Goal: Task Accomplishment & Management: Manage account settings

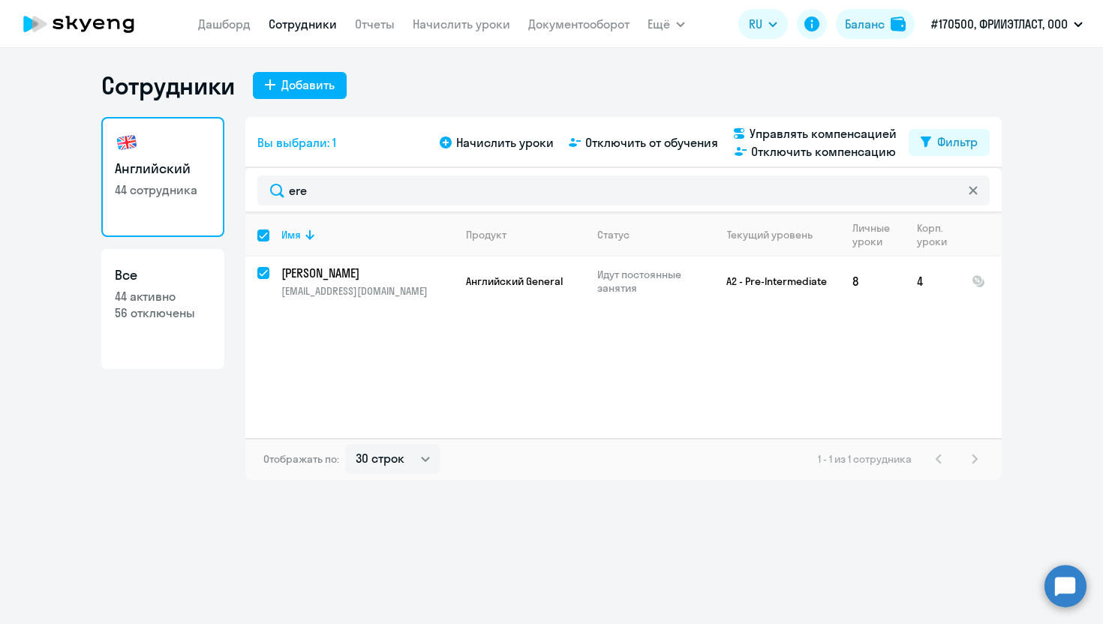
select select "30"
click at [977, 193] on icon at bounding box center [972, 190] width 8 height 8
checkbox input "false"
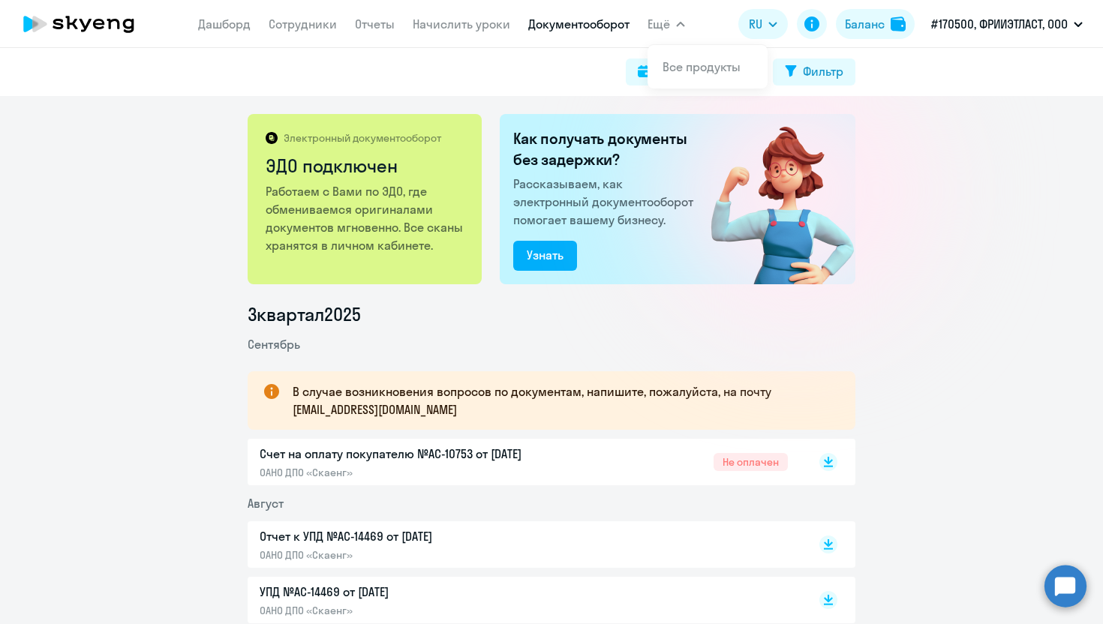
scroll to position [217, 0]
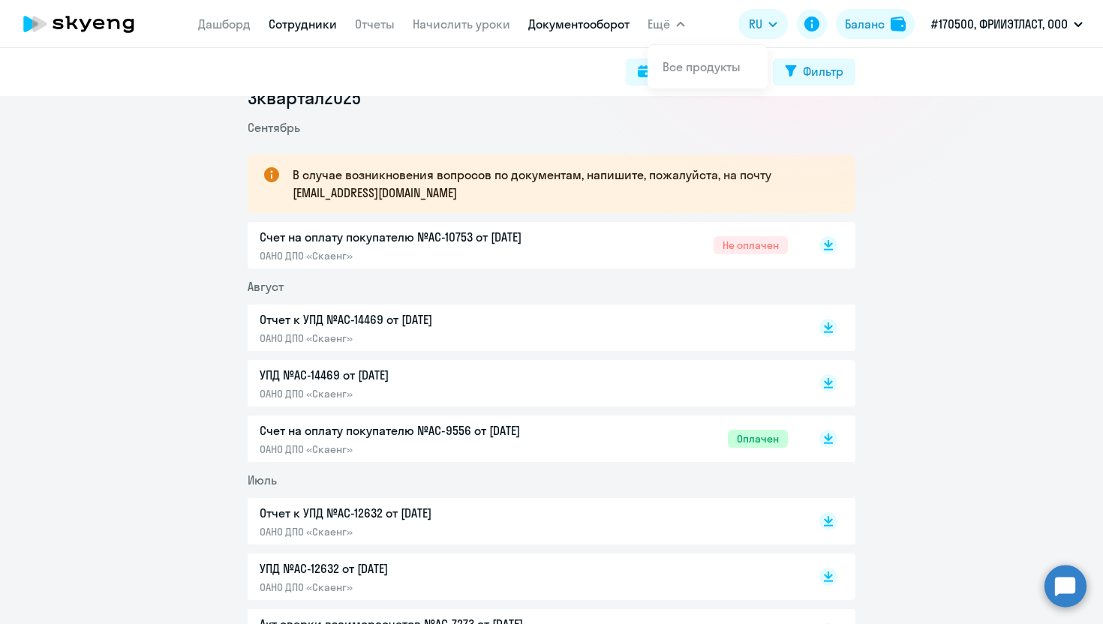
click at [280, 17] on link "Сотрудники" at bounding box center [303, 24] width 68 height 15
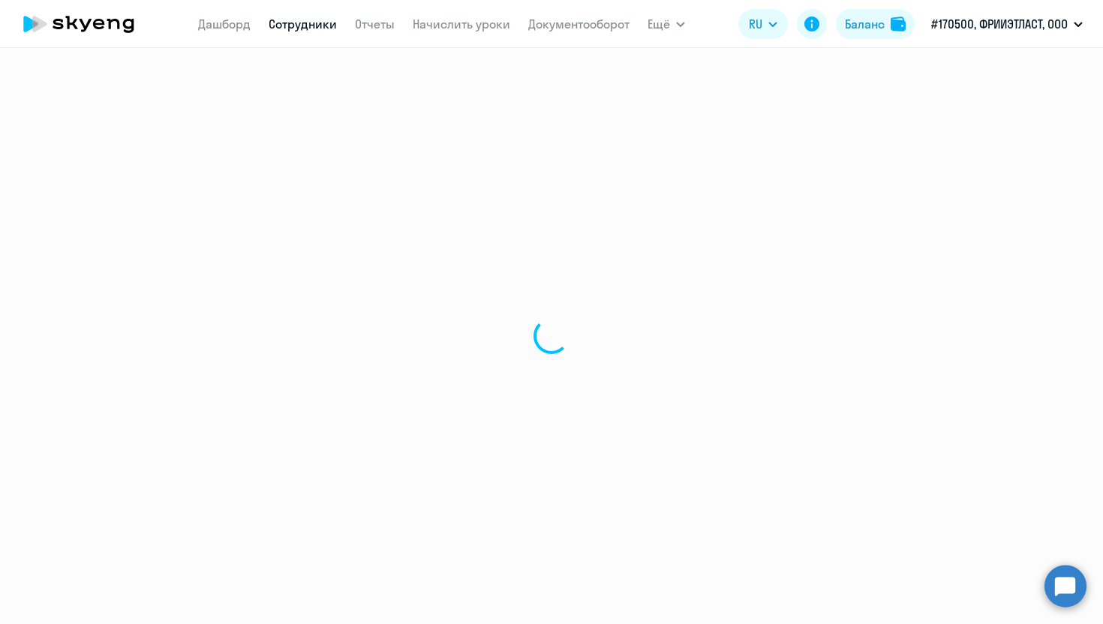
select select "30"
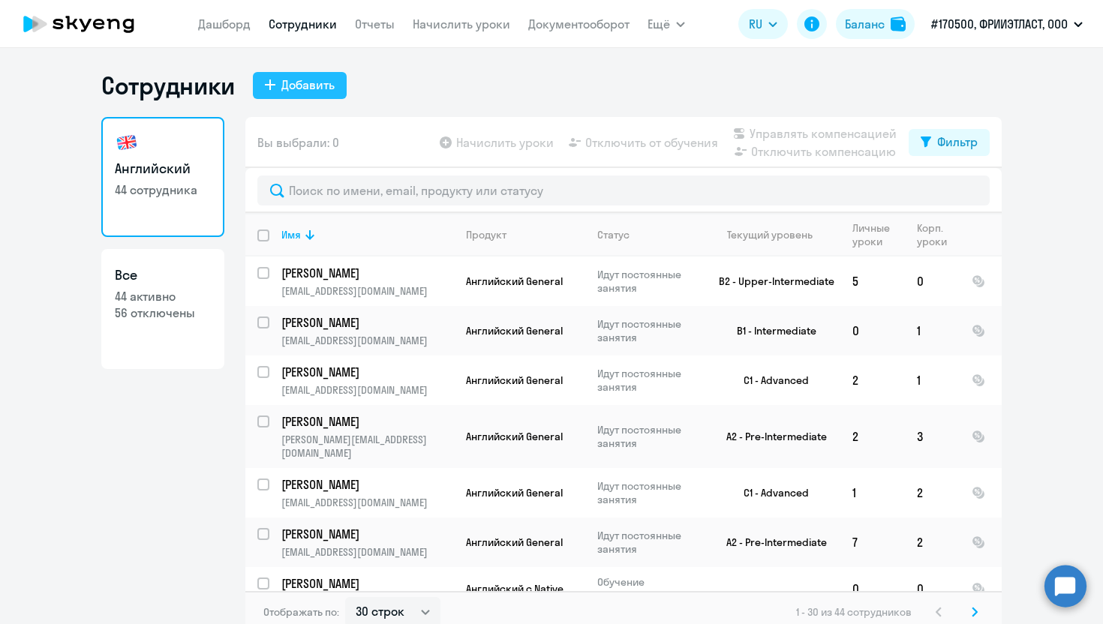
click at [302, 84] on div "Добавить" at bounding box center [307, 85] width 53 height 18
select select "english_adult_not_native_speaker"
select select "3"
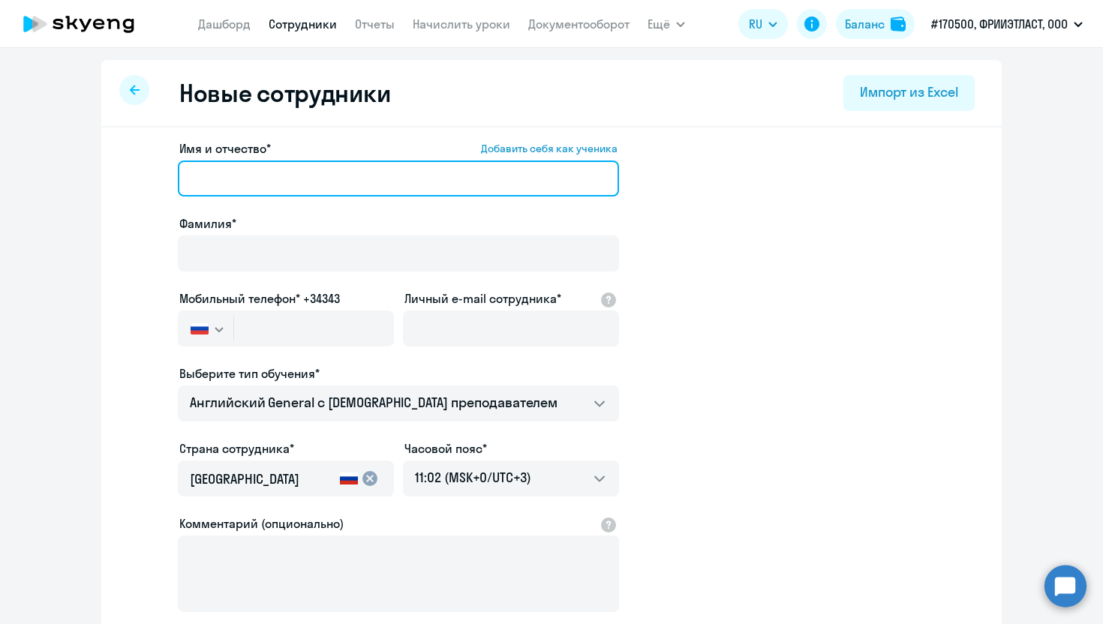
click at [234, 176] on input "Имя и отчество* Добавить себя как ученика" at bounding box center [398, 179] width 441 height 36
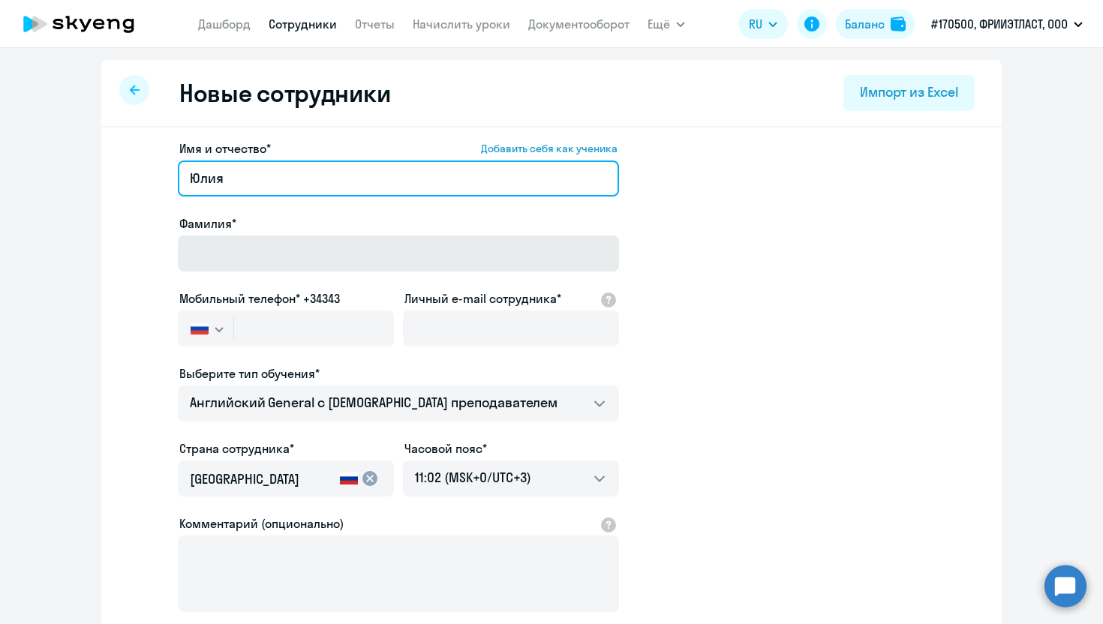
type input "Юлия"
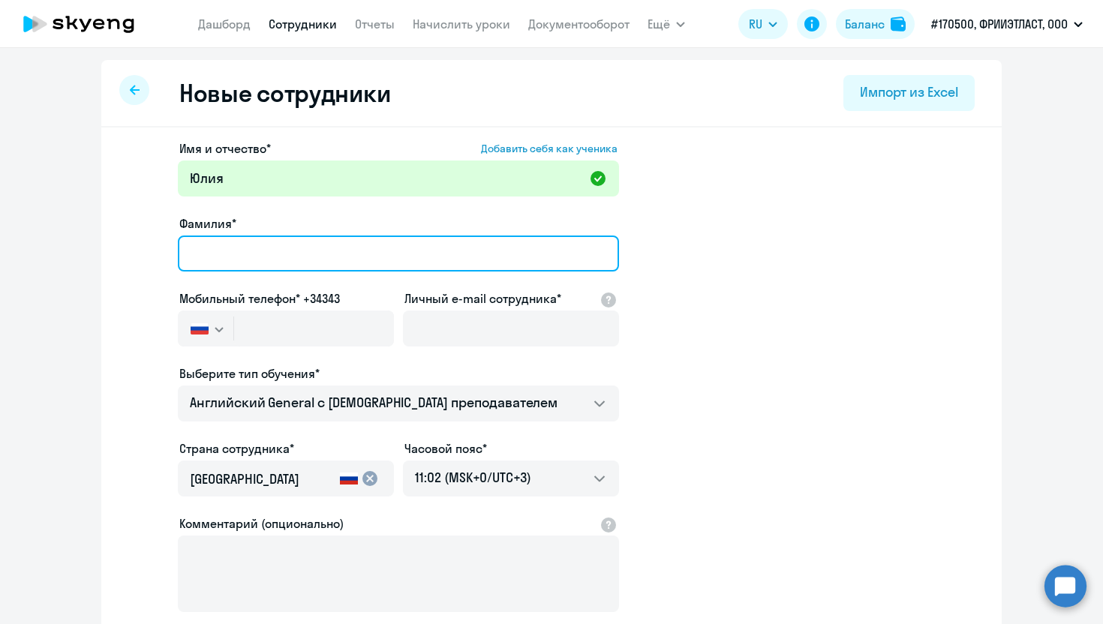
click at [221, 248] on input "Фамилия*" at bounding box center [398, 254] width 441 height 36
type input "Чекрыгина"
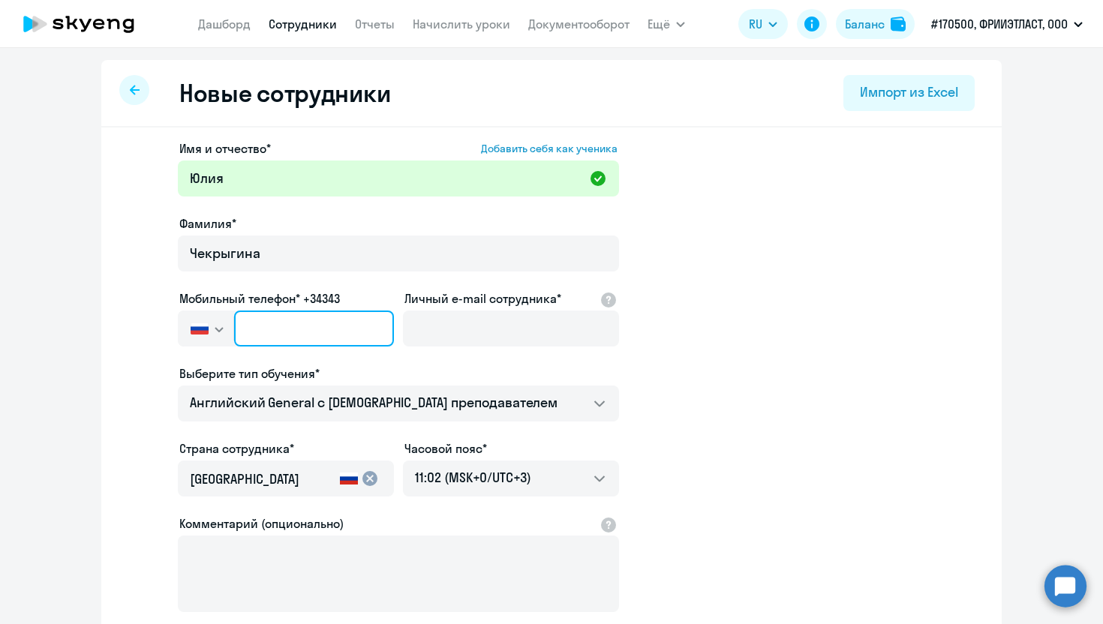
click at [253, 317] on input "text" at bounding box center [314, 329] width 160 height 36
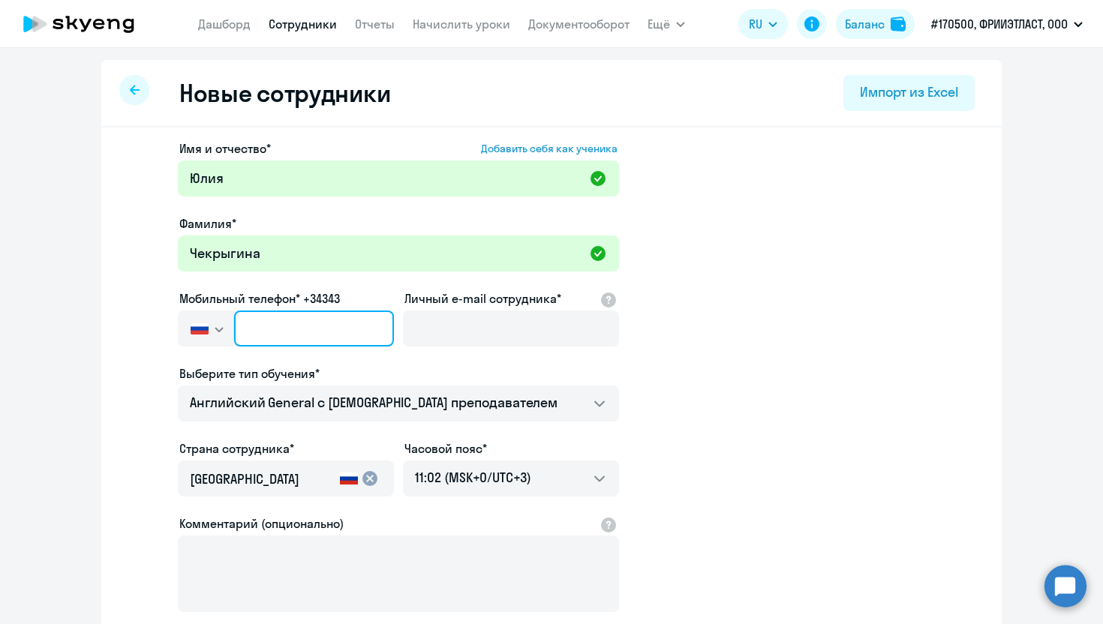
paste input "+7 905 738-38-24"
type input "+7 905 738-38-24"
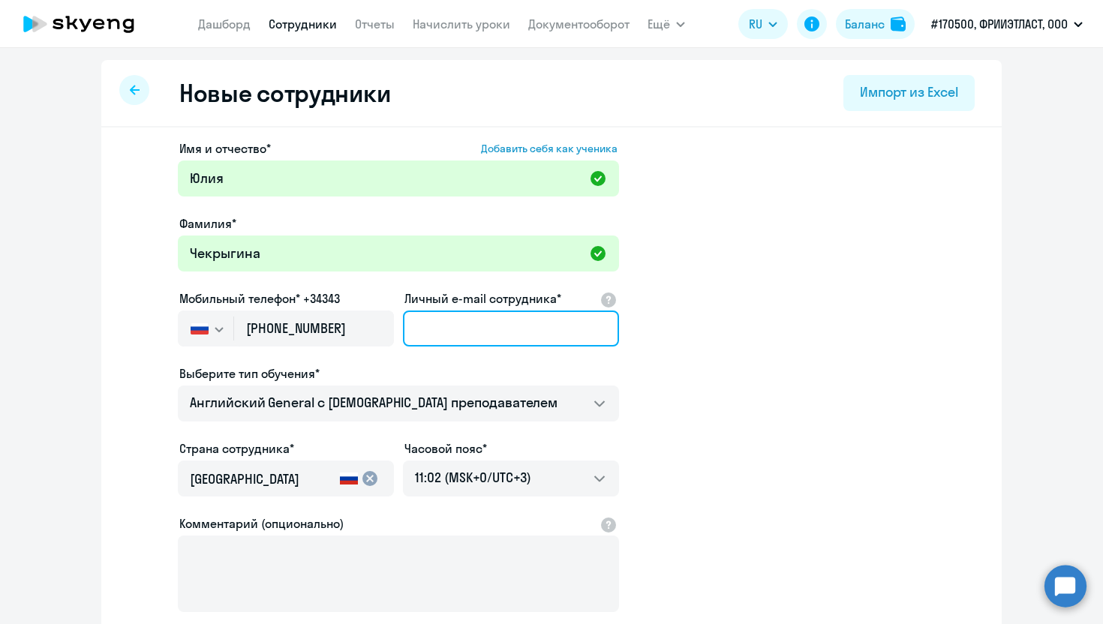
click at [467, 326] on input "Личный e-mail сотрудника*" at bounding box center [511, 329] width 216 height 36
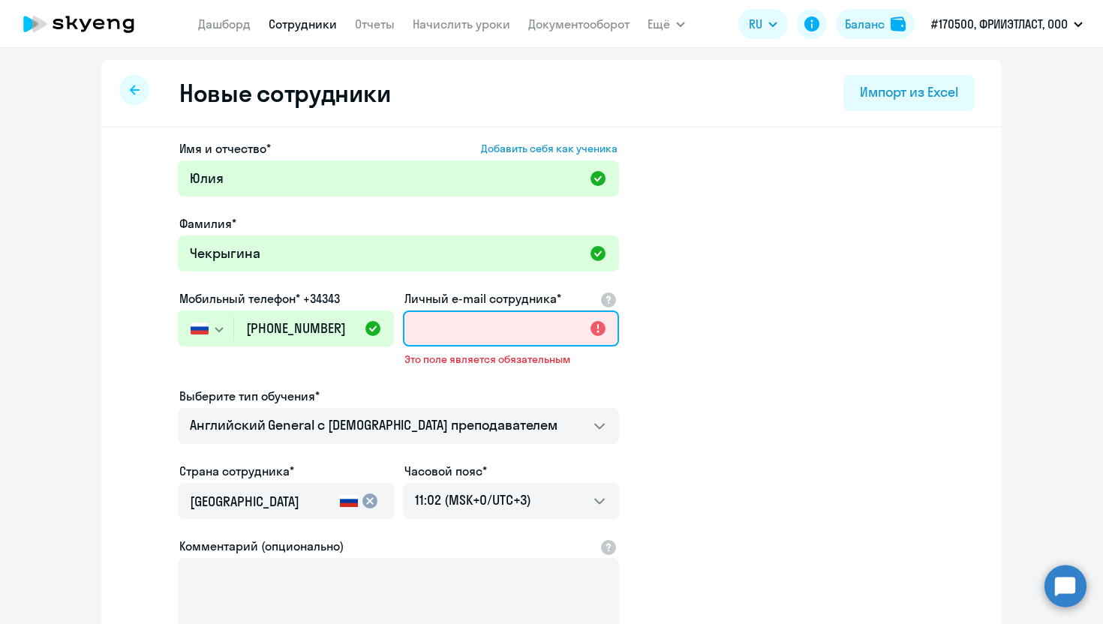
paste input "yulia.chekrygina@flocktory."
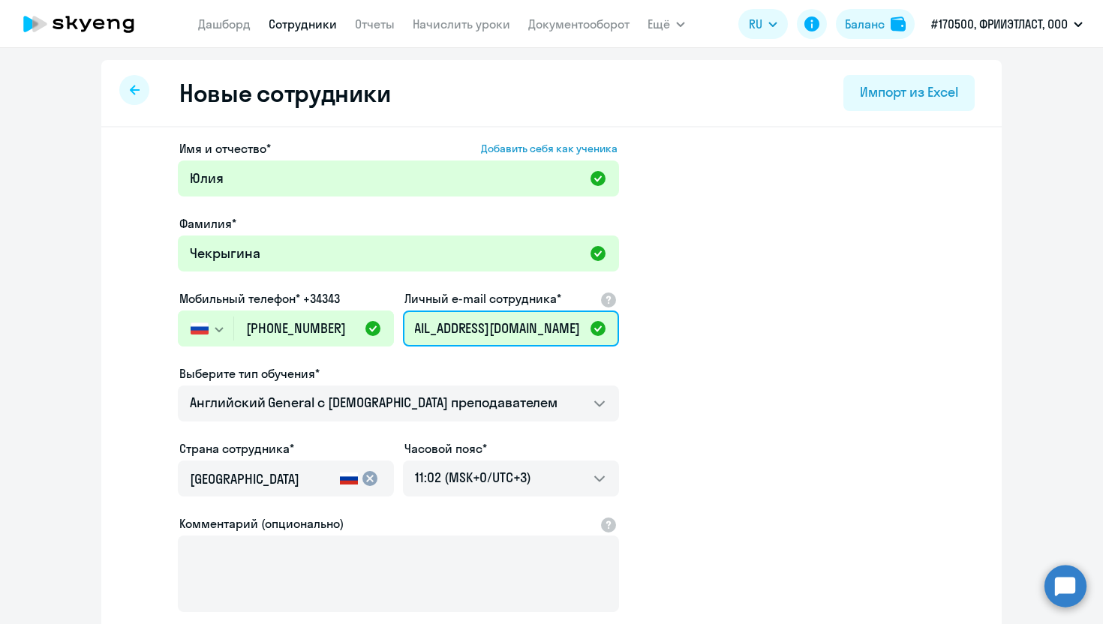
scroll to position [162, 0]
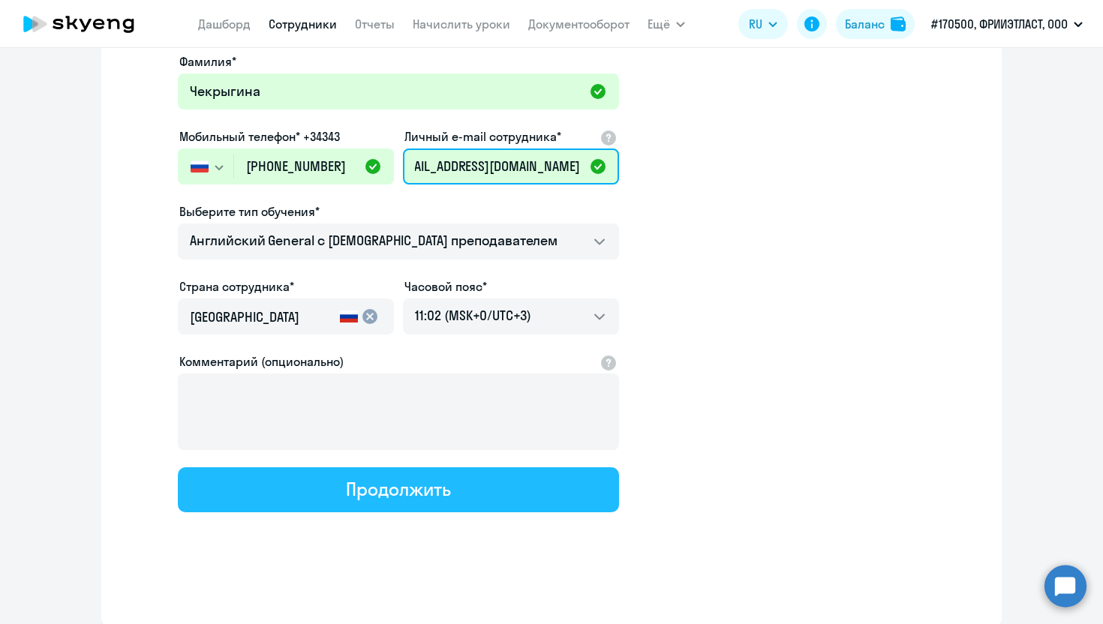
type input "yulia.chekrygina@flocktory.com"
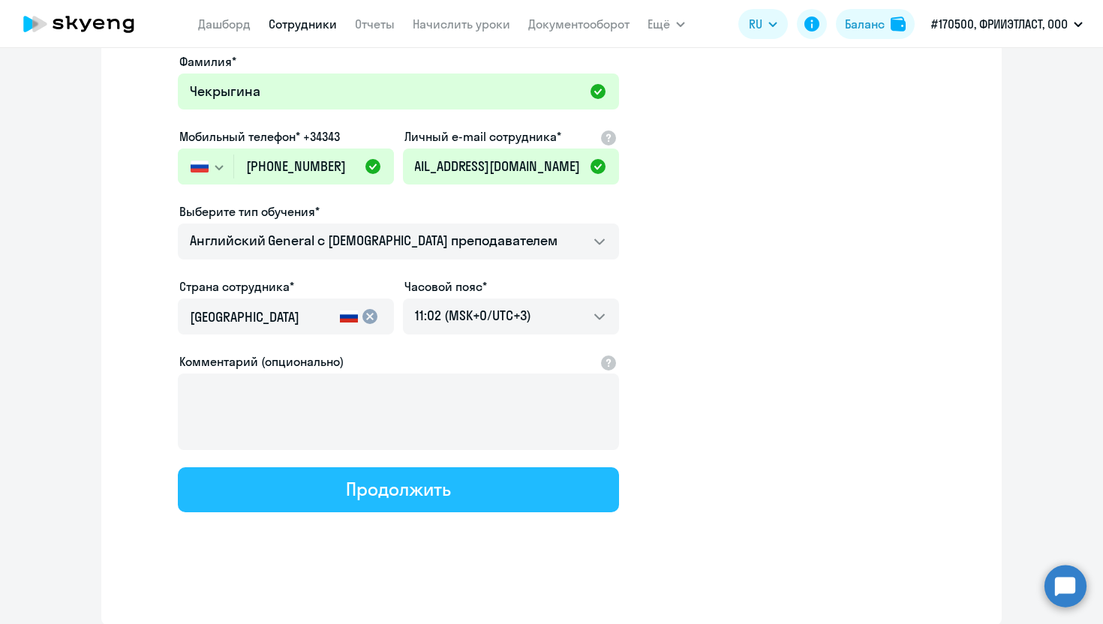
click at [395, 484] on div "Продолжить" at bounding box center [398, 489] width 104 height 24
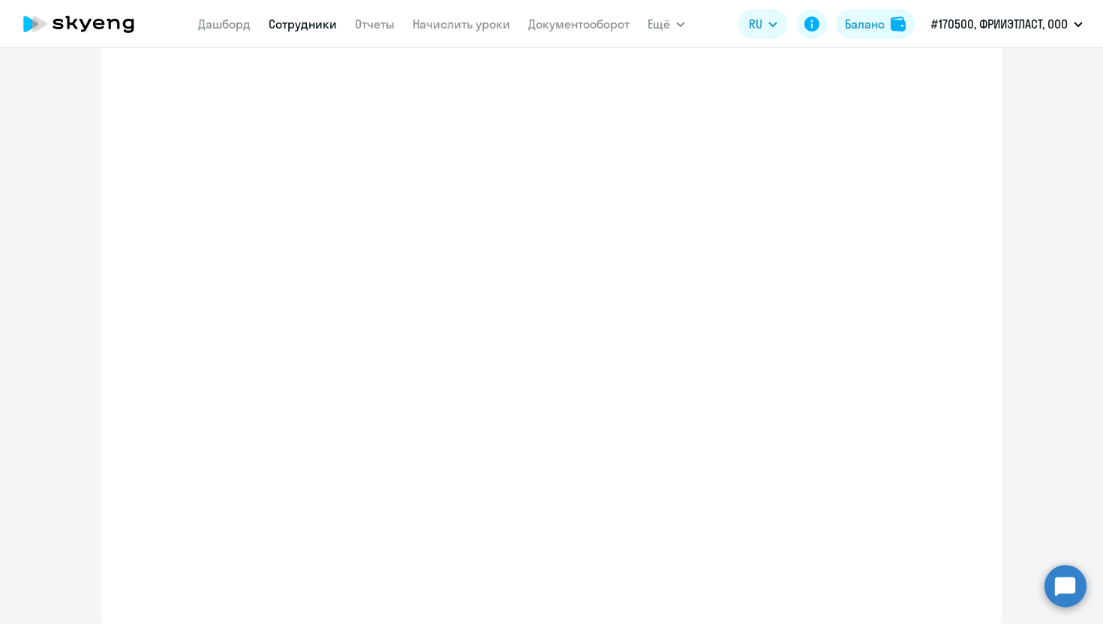
scroll to position [0, 0]
select select "english_adult_not_native_speaker"
select select "3"
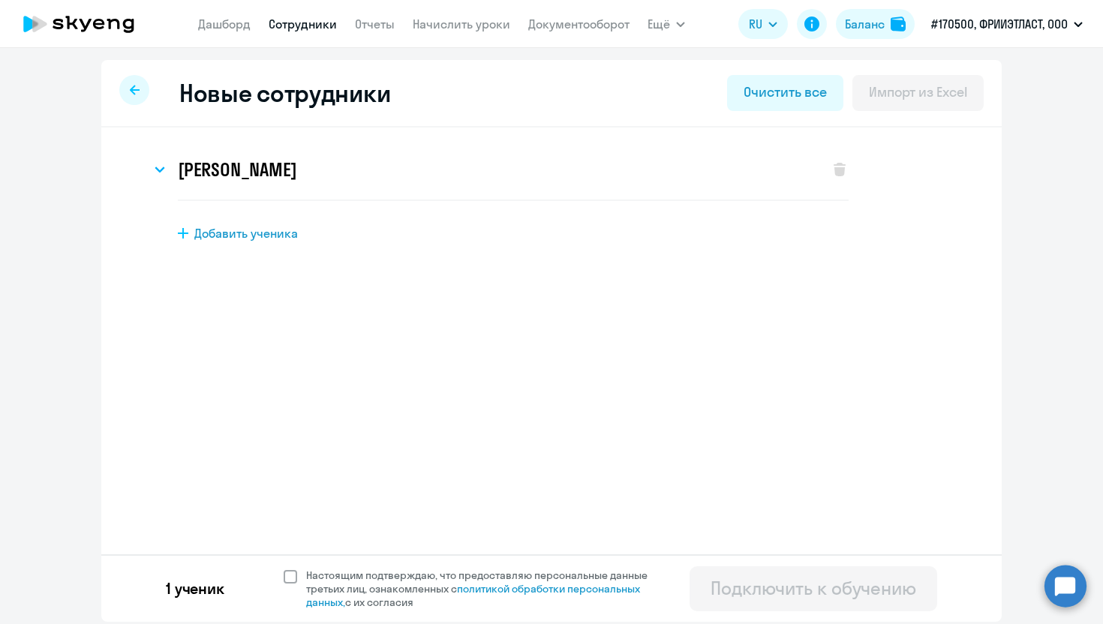
click at [285, 582] on span at bounding box center [291, 577] width 14 height 14
click at [284, 569] on input "Настоящим подтверждаю, что предоставляю персональные данные третьих лиц, ознако…" at bounding box center [283, 568] width 1 height 1
checkbox input "true"
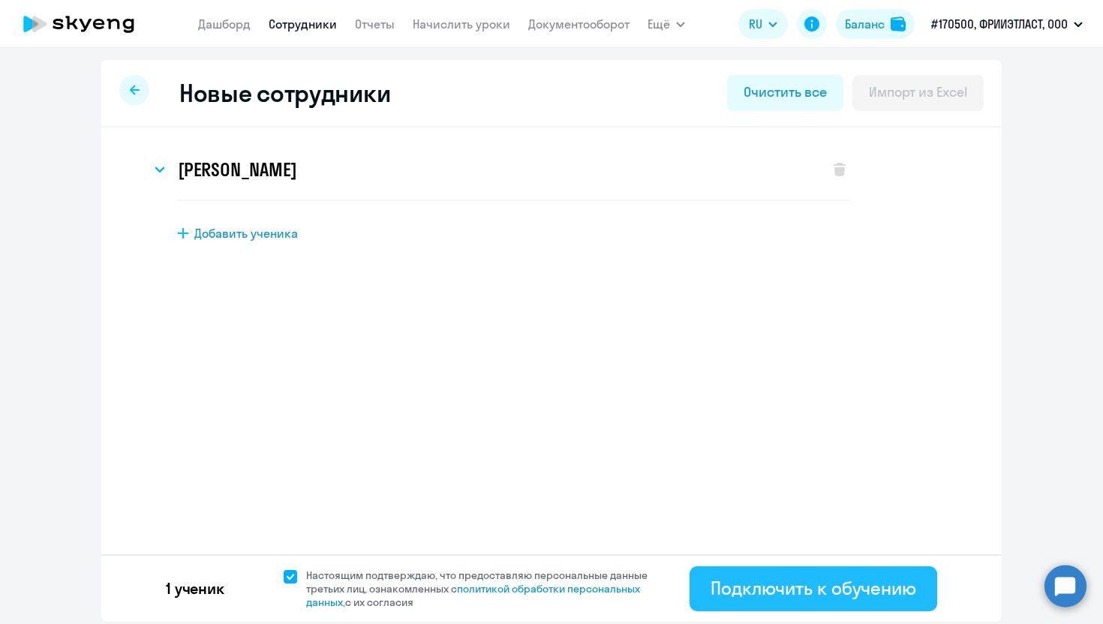
click at [830, 590] on div "Подключить к обучению" at bounding box center [813, 588] width 206 height 24
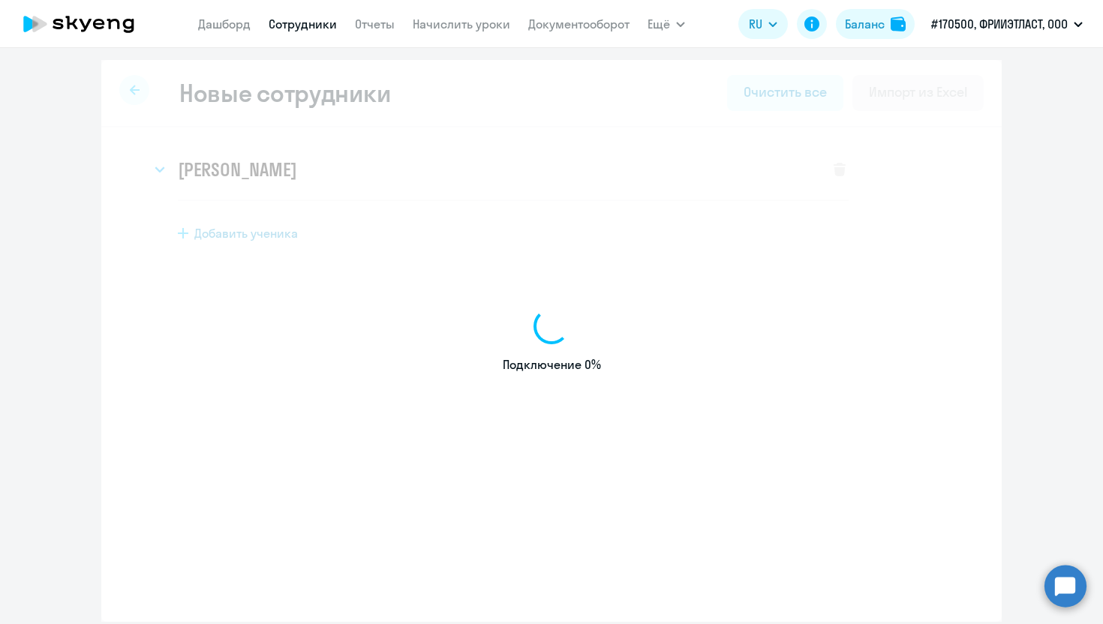
select select "english_adult_not_native_speaker"
select select "3"
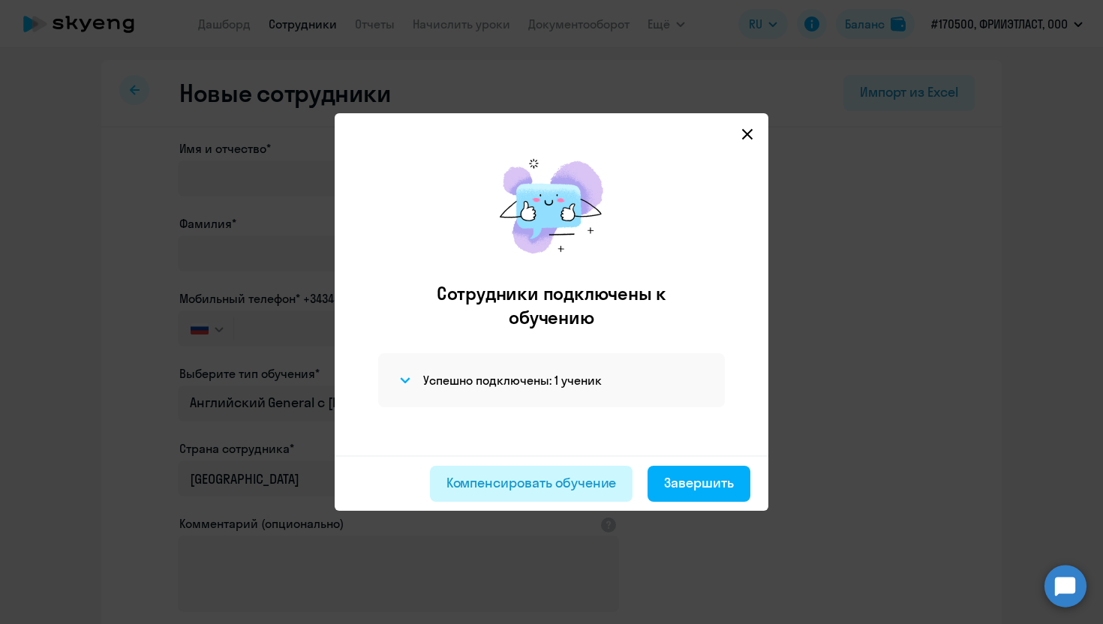
click at [579, 494] on button "Компенсировать обучение" at bounding box center [531, 484] width 203 height 36
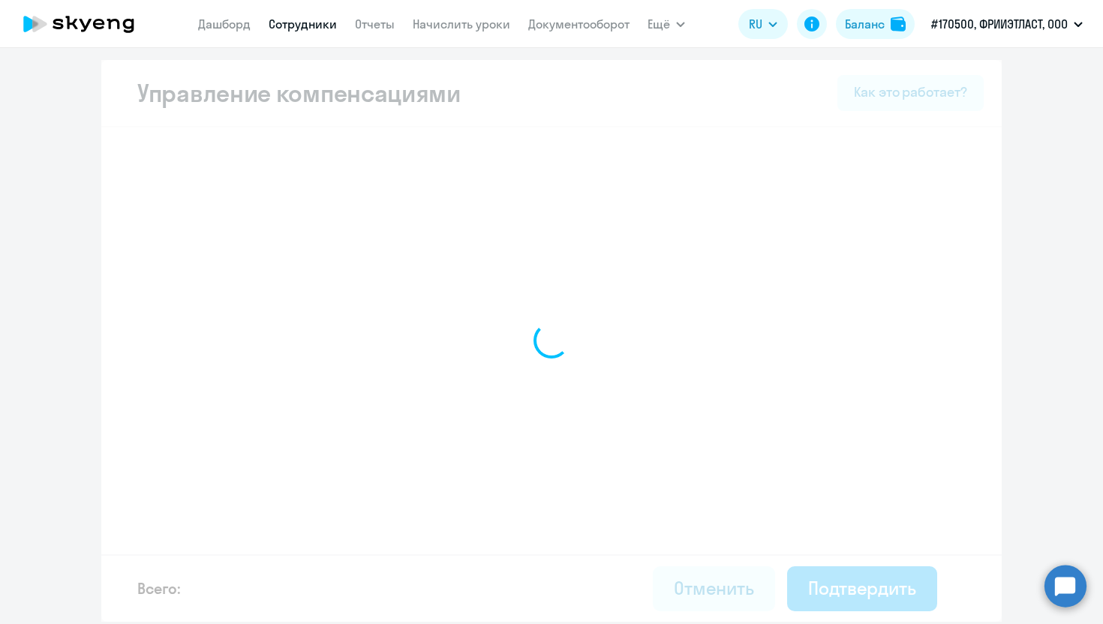
select select "MONTHLY"
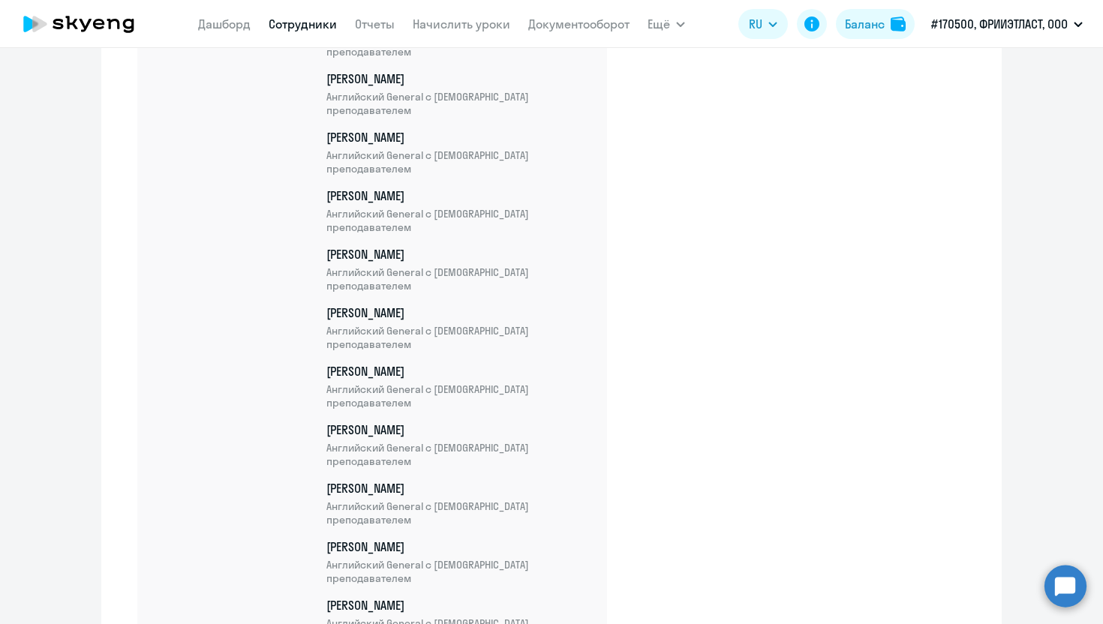
scroll to position [2560, 0]
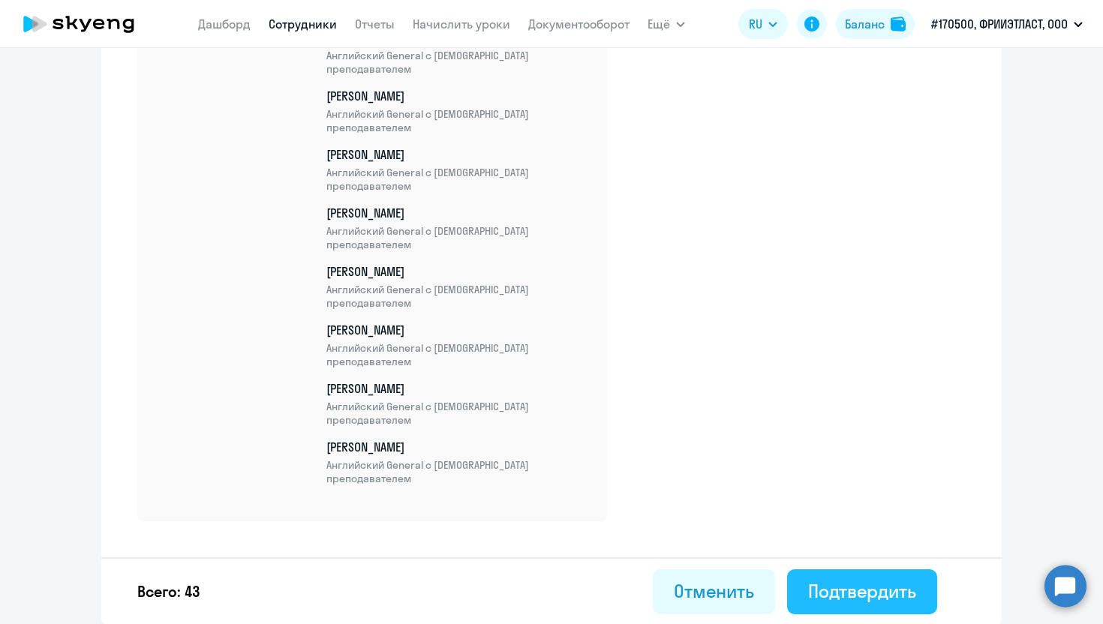
click at [878, 599] on div "Подтвердить" at bounding box center [862, 591] width 108 height 24
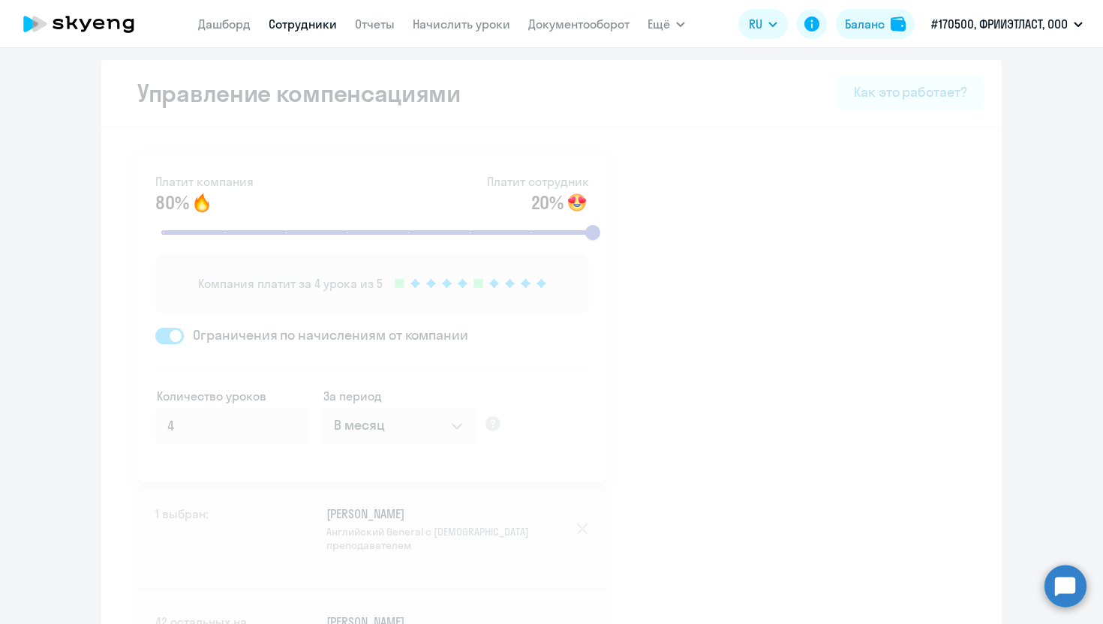
select select "30"
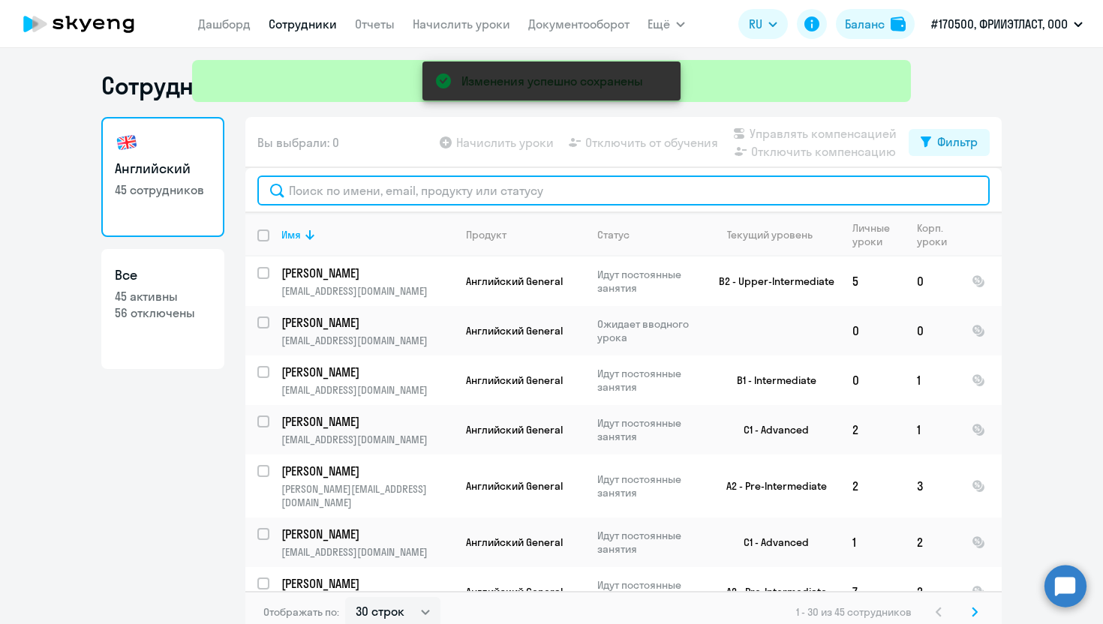
click at [473, 185] on input "text" at bounding box center [623, 191] width 732 height 30
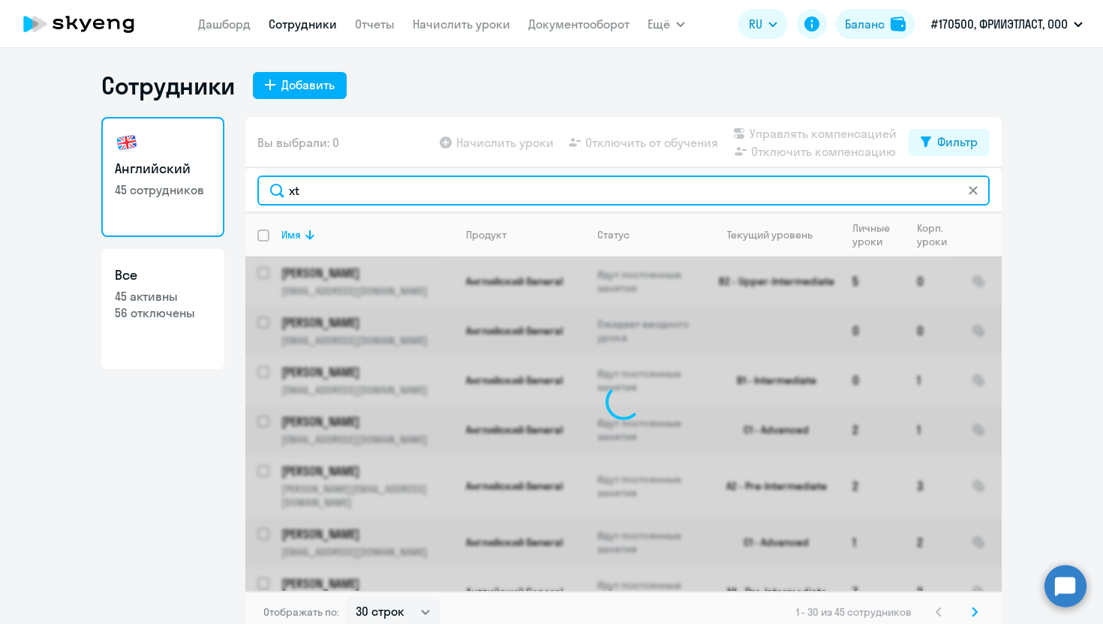
type input "x"
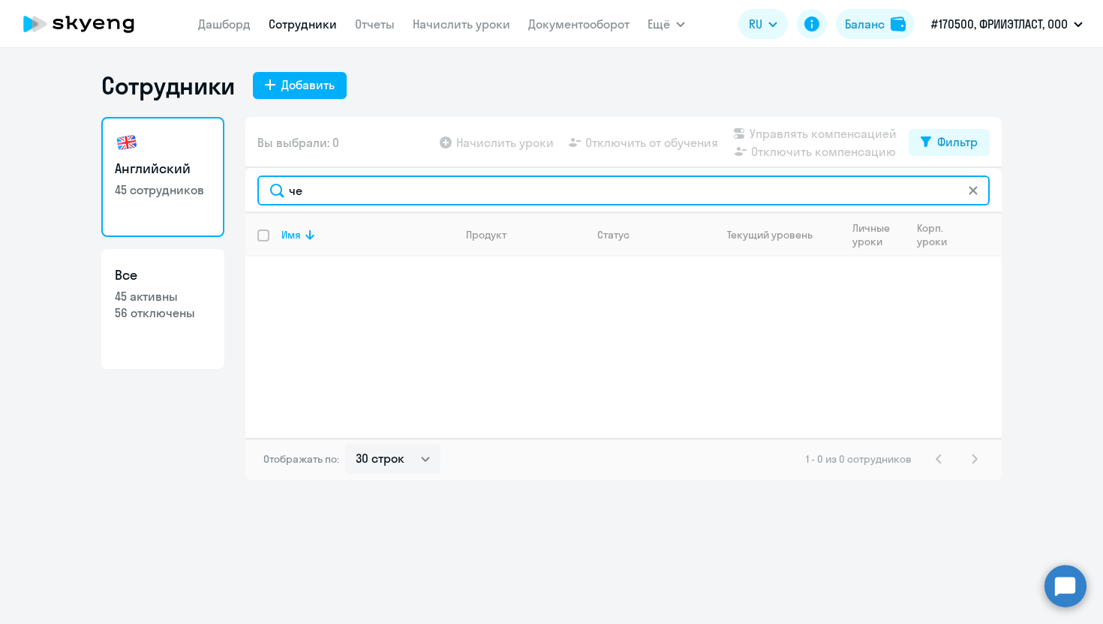
type input "ч"
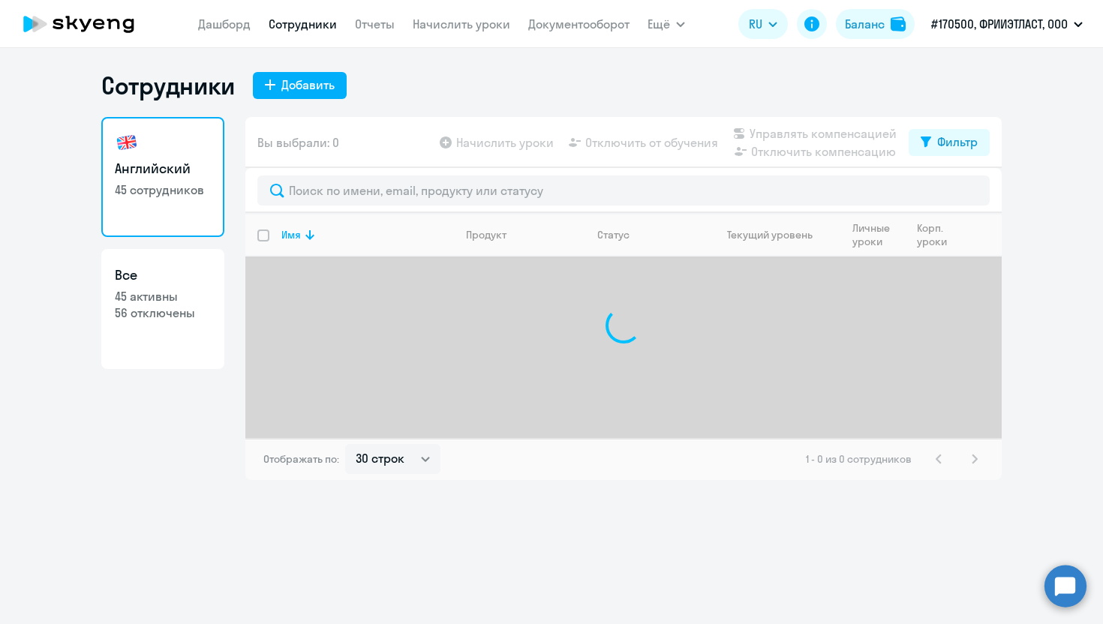
select select "30"
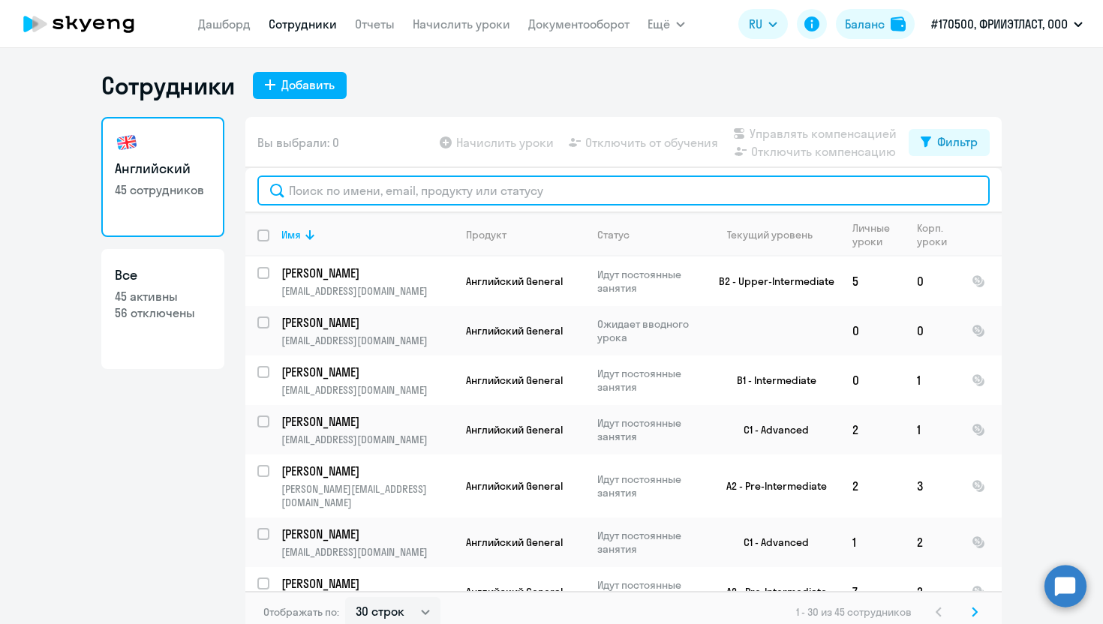
click at [388, 198] on input "text" at bounding box center [623, 191] width 732 height 30
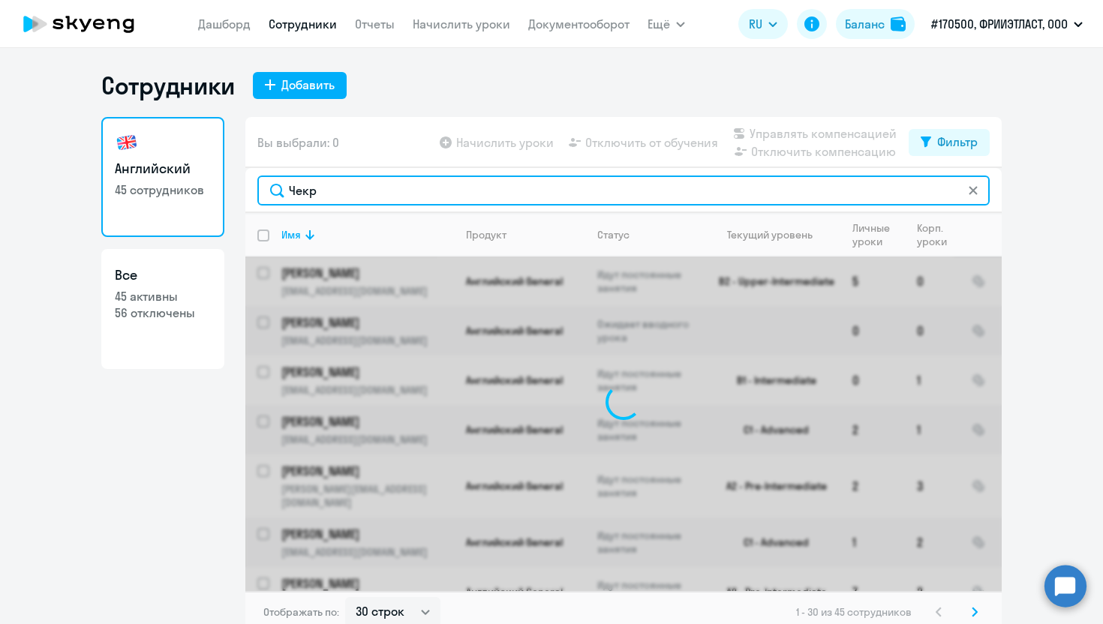
type input "Чекры"
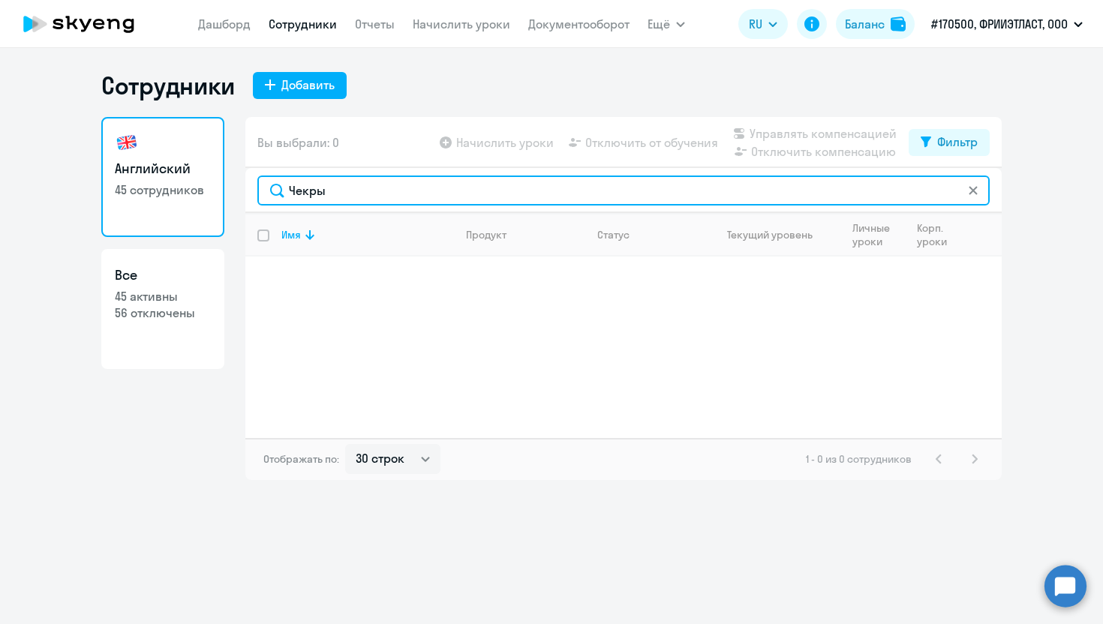
click at [301, 192] on input "Чекры" at bounding box center [623, 191] width 732 height 30
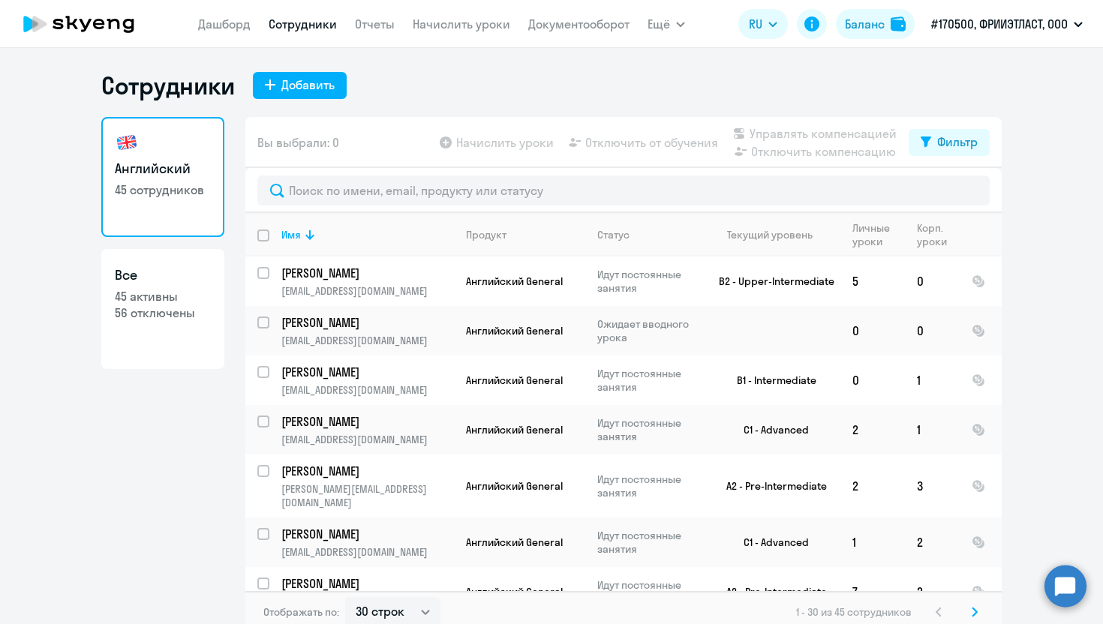
click at [158, 306] on p "56 отключены" at bounding box center [163, 313] width 96 height 17
select select "30"
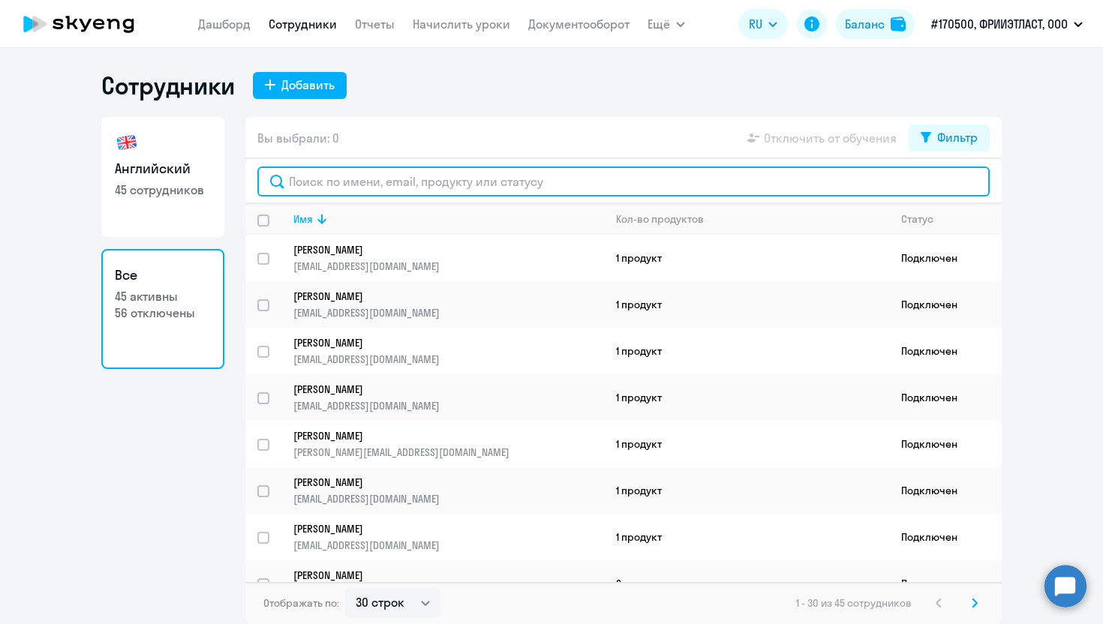
click at [334, 183] on input "text" at bounding box center [623, 182] width 732 height 30
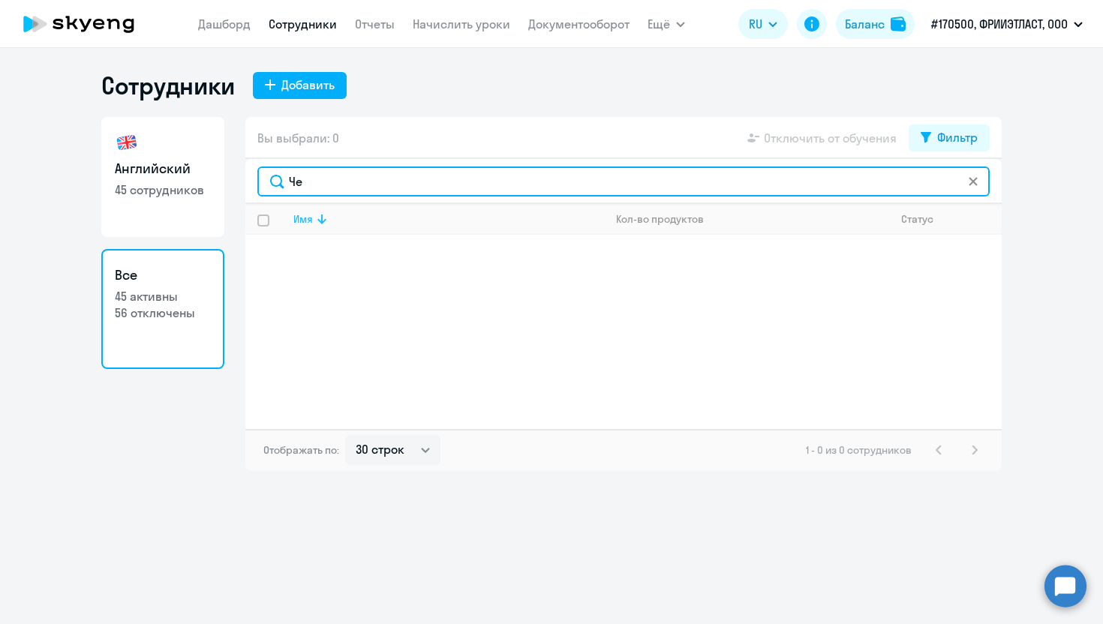
type input "Ч"
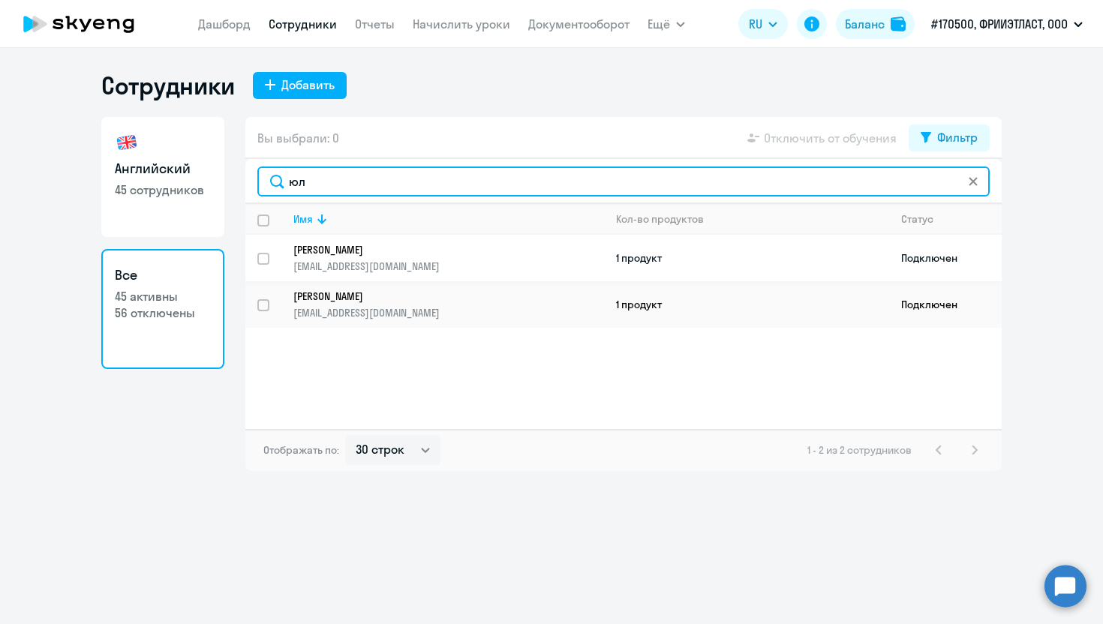
type input "юл"
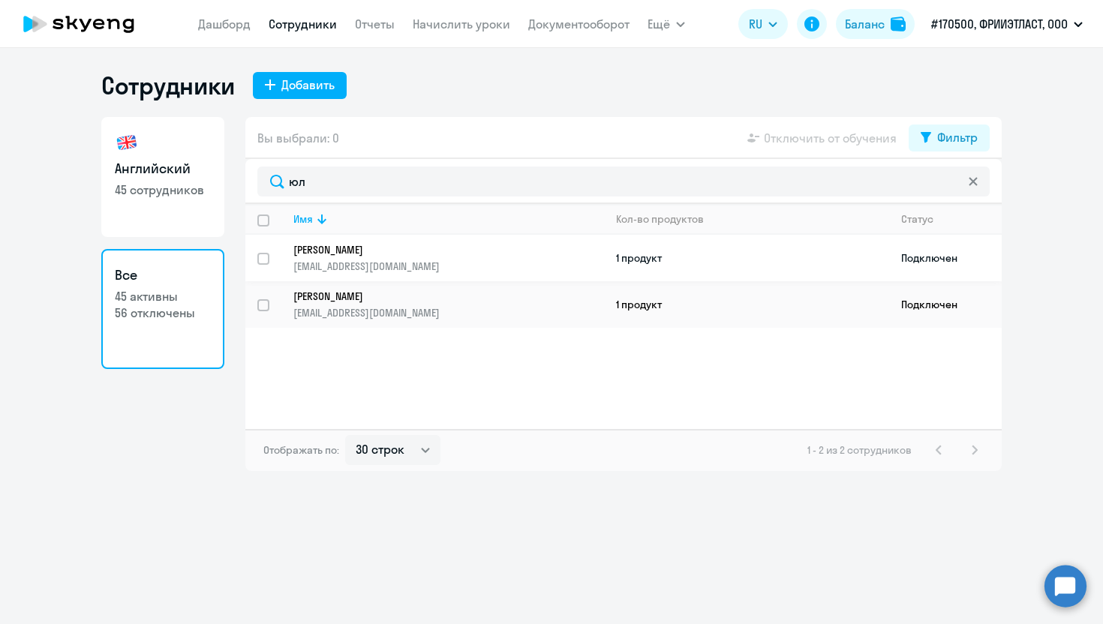
click at [362, 254] on p "[PERSON_NAME]" at bounding box center [438, 250] width 290 height 14
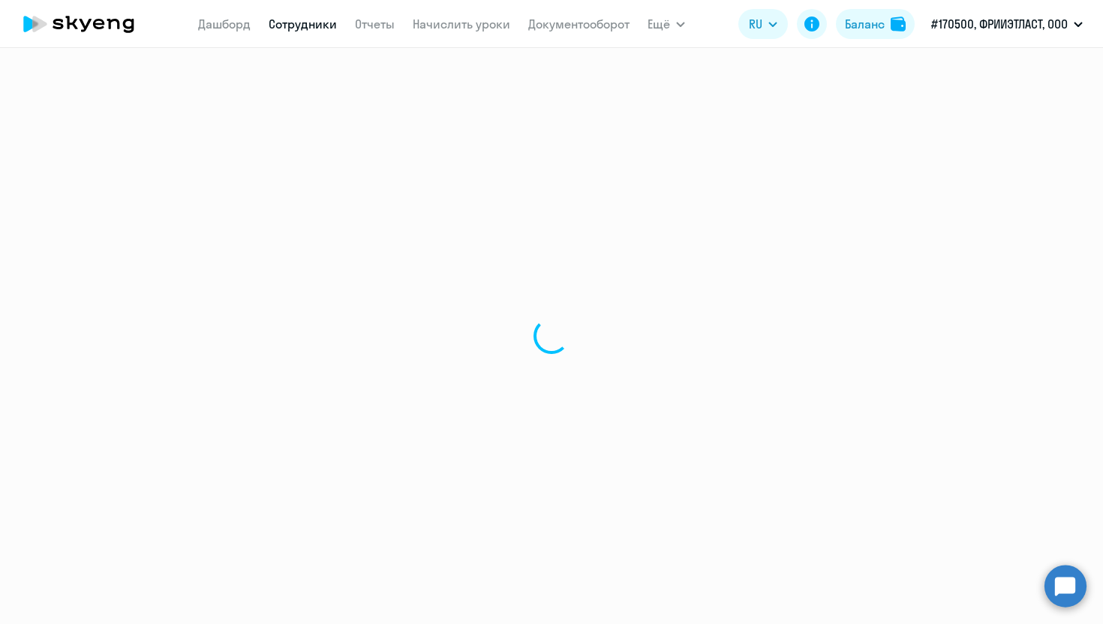
select select "english"
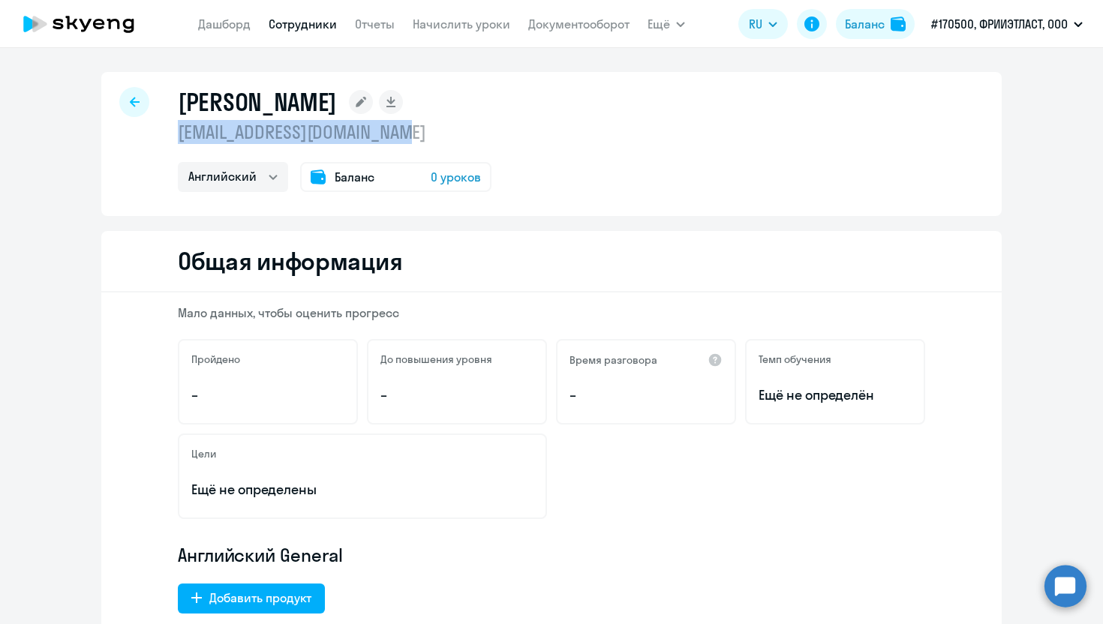
drag, startPoint x: 417, startPoint y: 135, endPoint x: 176, endPoint y: 135, distance: 241.5
click at [176, 135] on div "[PERSON_NAME] [EMAIL_ADDRESS][DOMAIN_NAME] Английский Баланс 0 уроков" at bounding box center [551, 144] width 900 height 144
copy p "[EMAIL_ADDRESS][DOMAIN_NAME]"
click at [619, 166] on div "[PERSON_NAME] [EMAIL_ADDRESS][DOMAIN_NAME] Английский Баланс 0 уроков" at bounding box center [551, 144] width 900 height 144
click at [182, 134] on p "[EMAIL_ADDRESS][DOMAIN_NAME]" at bounding box center [335, 132] width 314 height 24
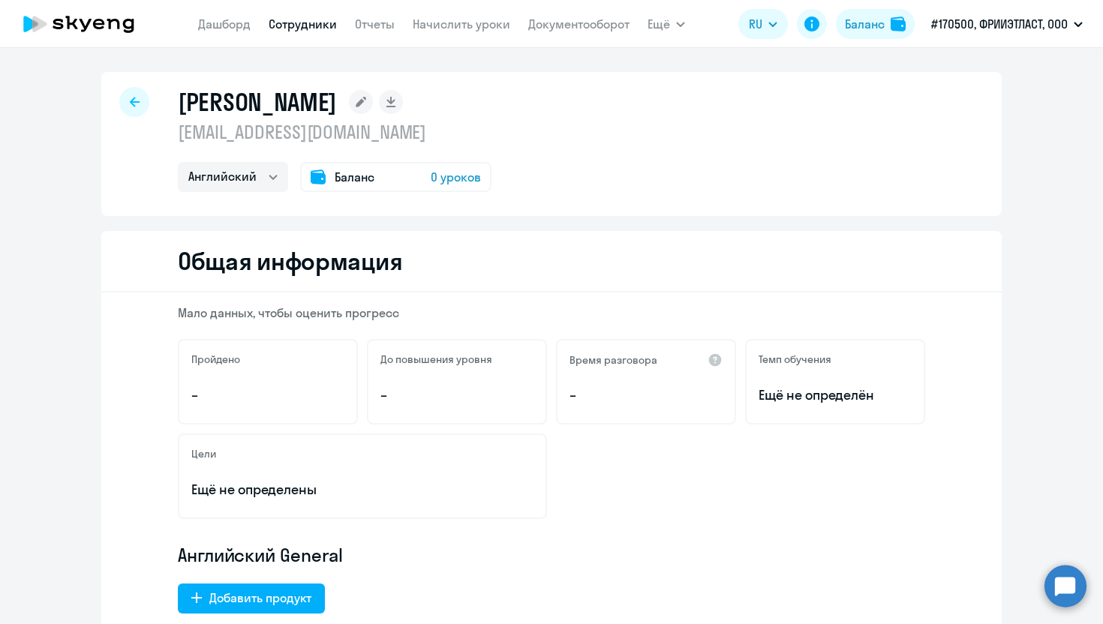
click at [425, 134] on p "[EMAIL_ADDRESS][DOMAIN_NAME]" at bounding box center [335, 132] width 314 height 24
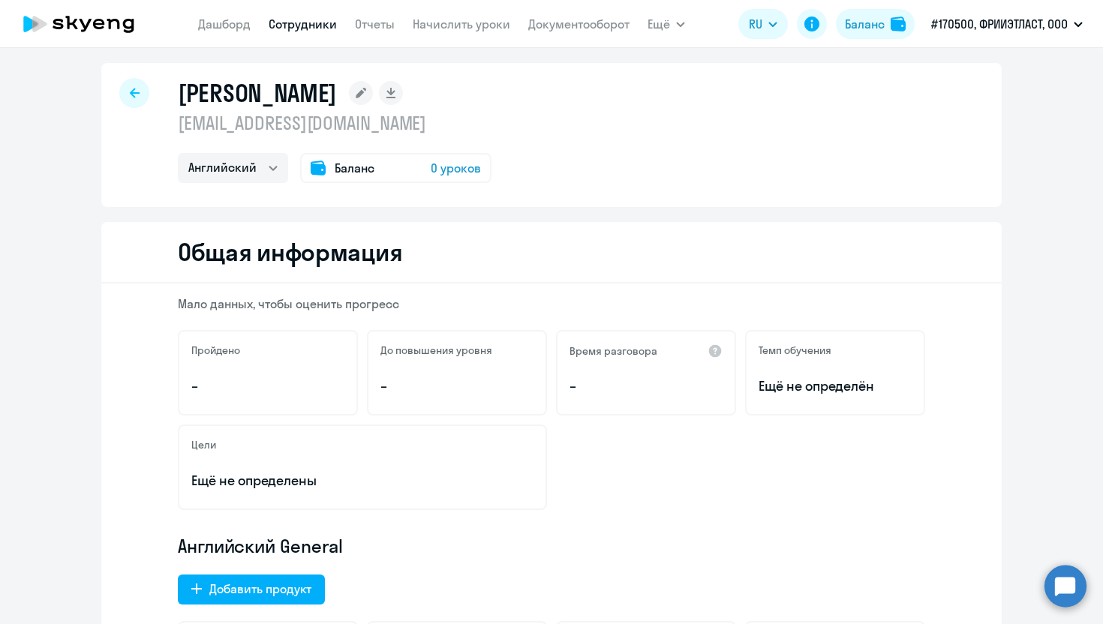
scroll to position [11, 0]
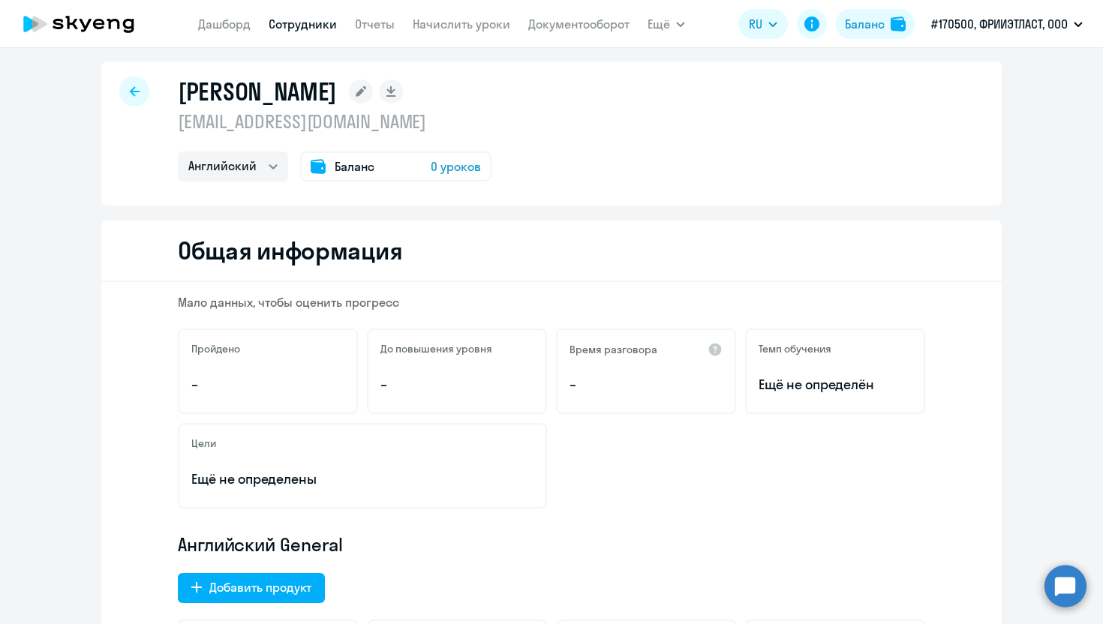
click at [349, 100] on rect at bounding box center [361, 92] width 24 height 24
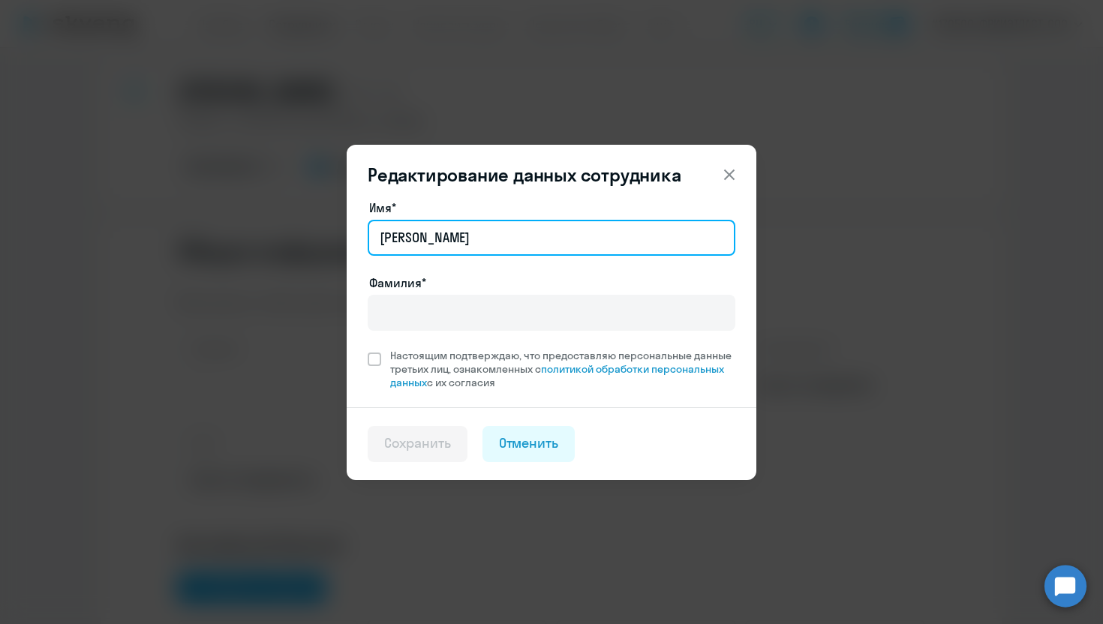
click at [418, 236] on input "[PERSON_NAME]" at bounding box center [552, 238] width 368 height 36
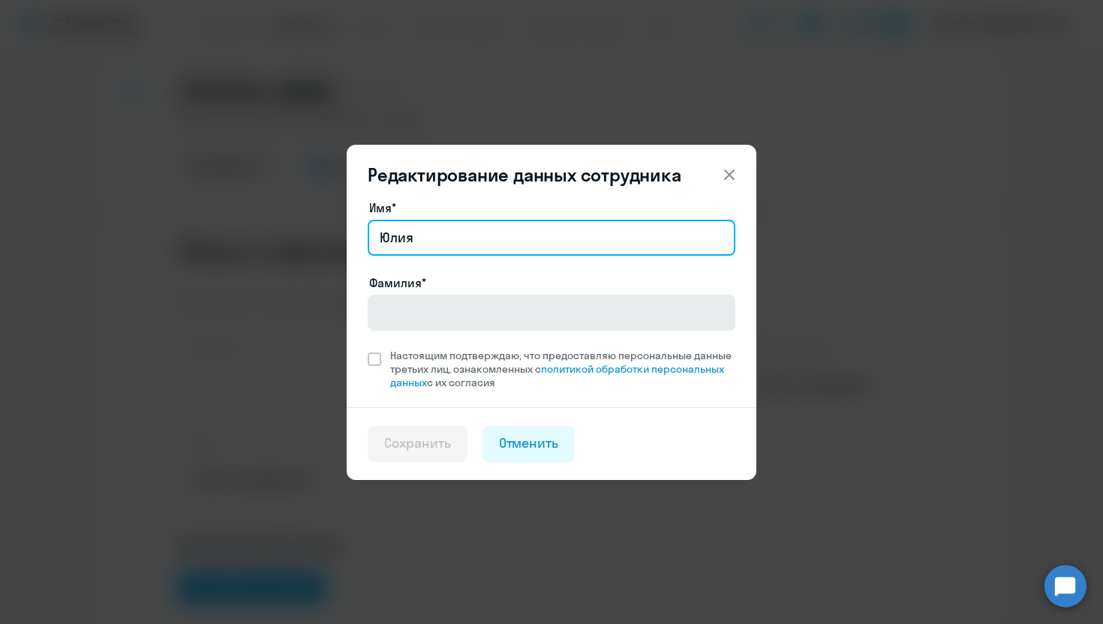
type input "Юлия"
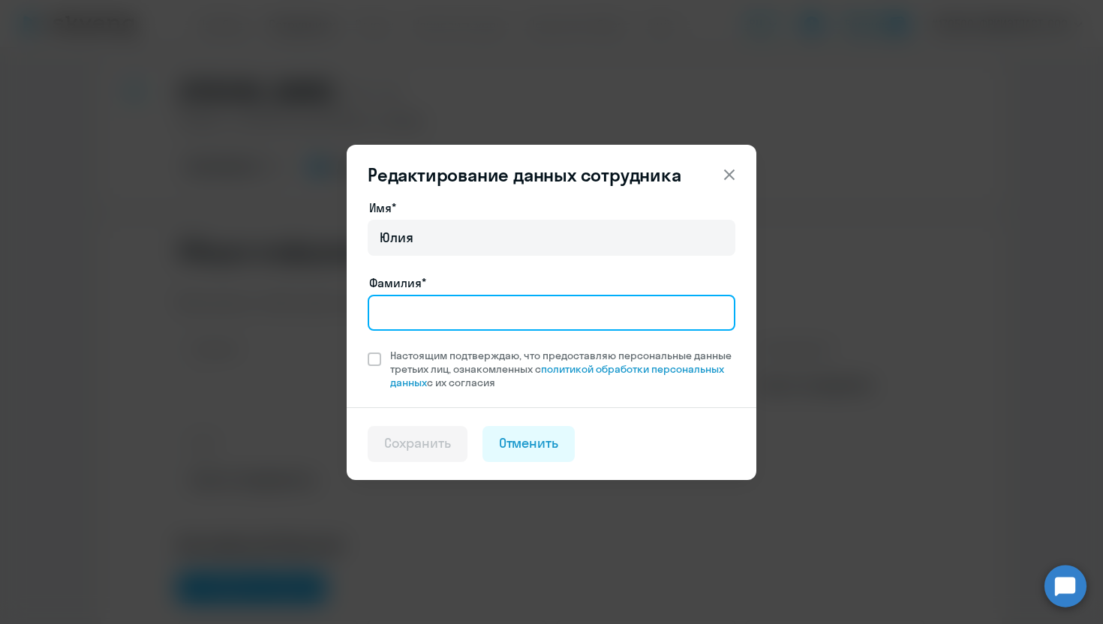
click at [383, 317] on input "Фамилия*" at bounding box center [552, 313] width 368 height 36
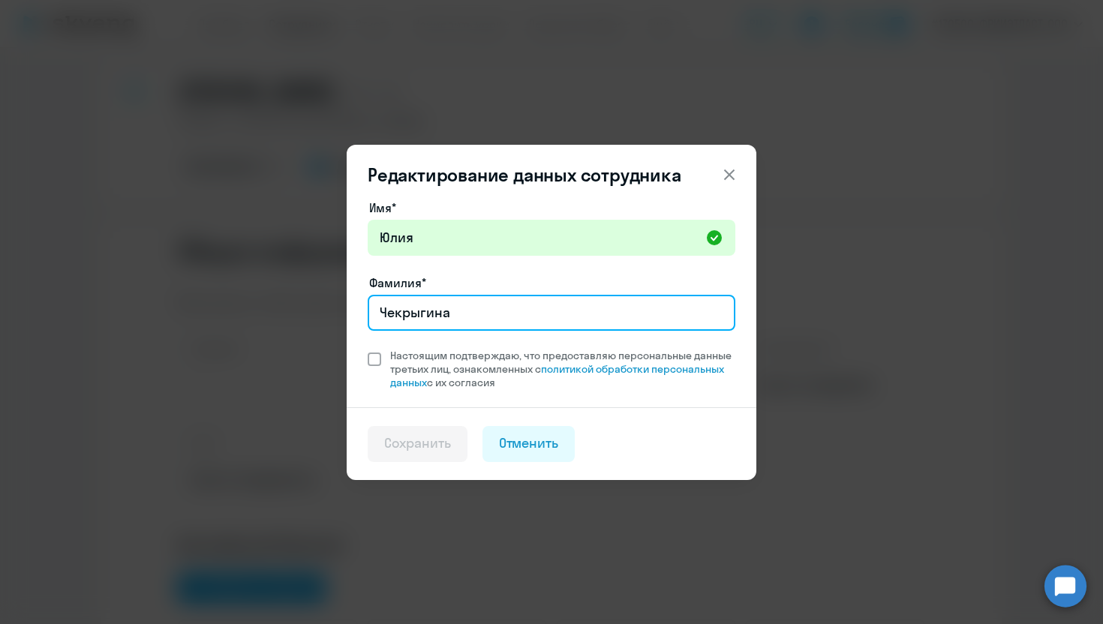
type input "Чекрыгина"
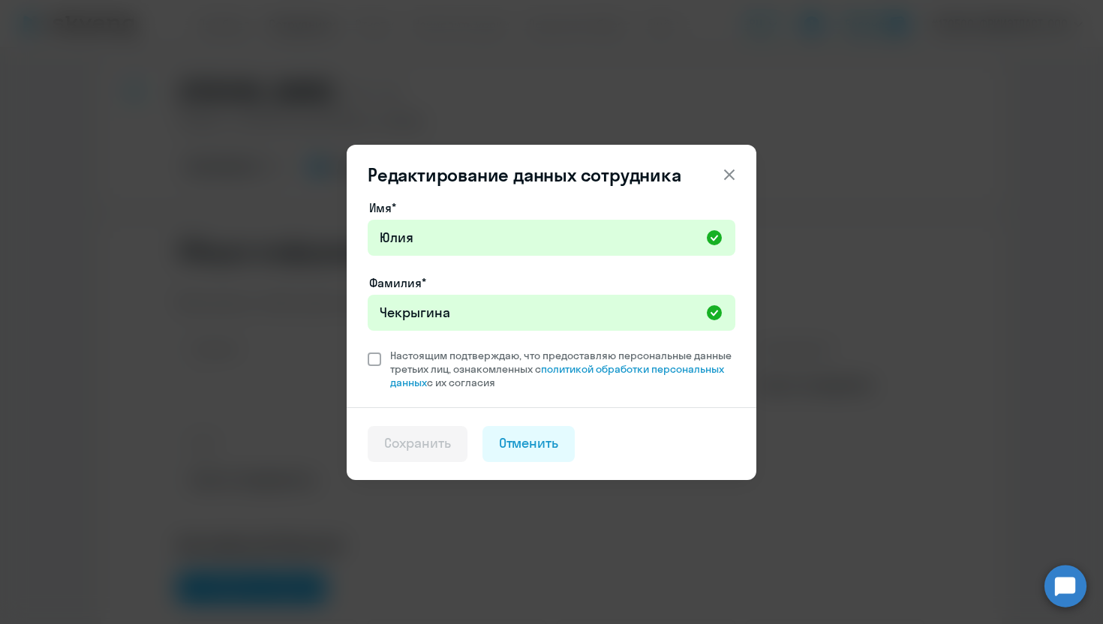
click at [374, 359] on span at bounding box center [375, 360] width 14 height 14
click at [368, 349] on input "Настоящим подтверждаю, что предоставляю персональные данные третьих лиц, ознако…" at bounding box center [367, 348] width 1 height 1
checkbox input "true"
click at [412, 450] on div "Сохранить" at bounding box center [417, 444] width 67 height 20
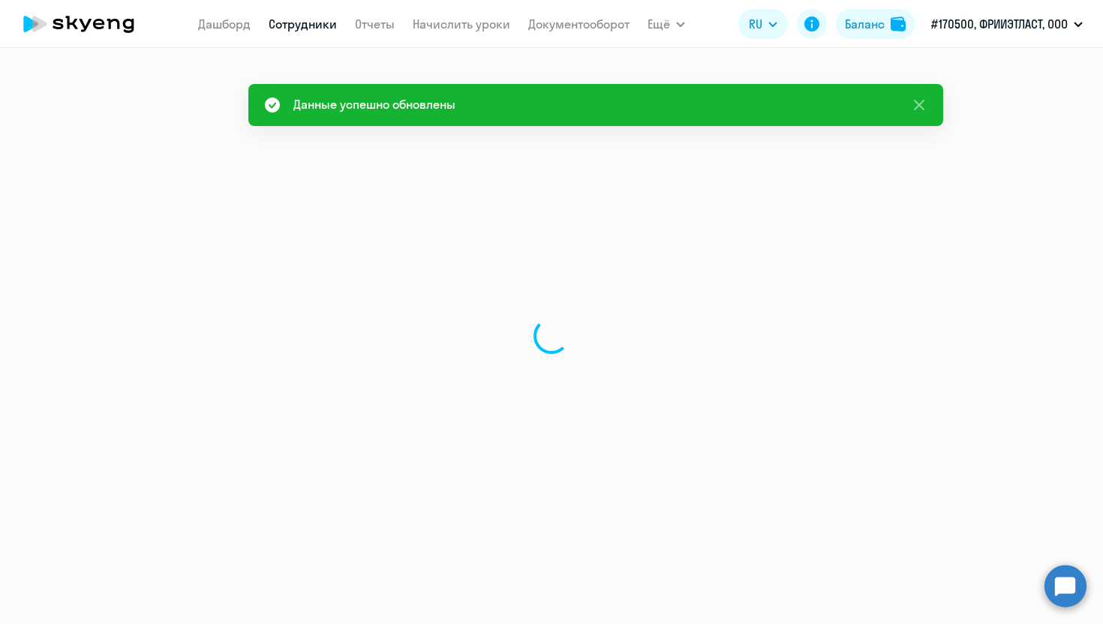
scroll to position [0, 0]
select select "english"
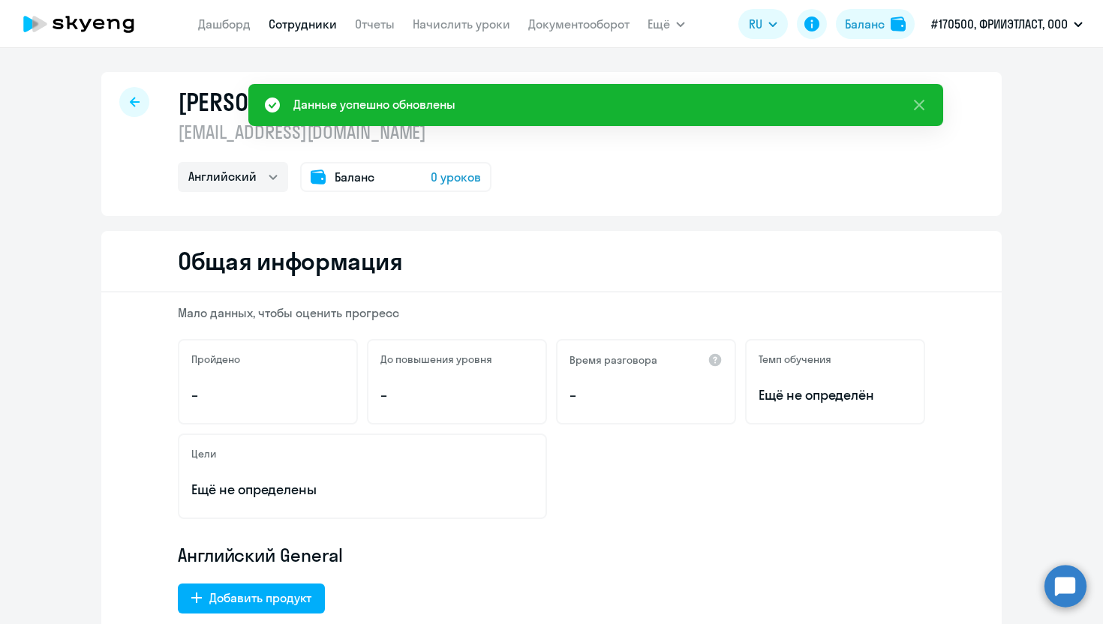
drag, startPoint x: 183, startPoint y: 131, endPoint x: 170, endPoint y: 134, distance: 12.9
click at [170, 134] on div "[PERSON_NAME] [EMAIL_ADDRESS][DOMAIN_NAME] Английский Баланс 0 уроков" at bounding box center [551, 144] width 900 height 144
click at [919, 110] on icon at bounding box center [919, 105] width 18 height 18
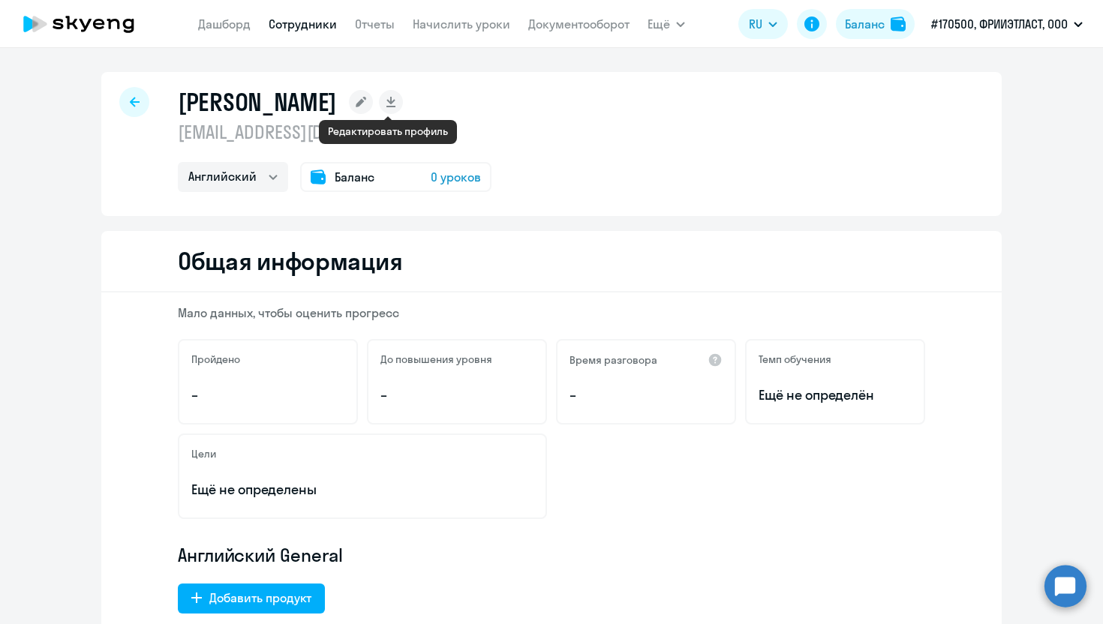
click at [373, 103] on rect at bounding box center [361, 102] width 24 height 24
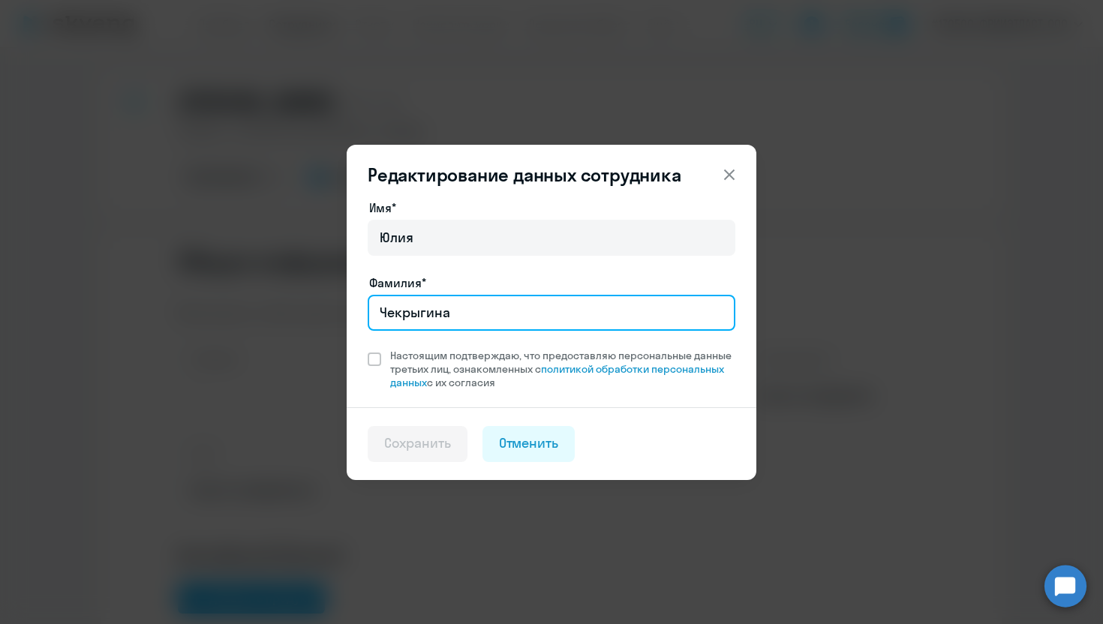
click at [428, 315] on input "Чекрыгина" at bounding box center [552, 313] width 368 height 36
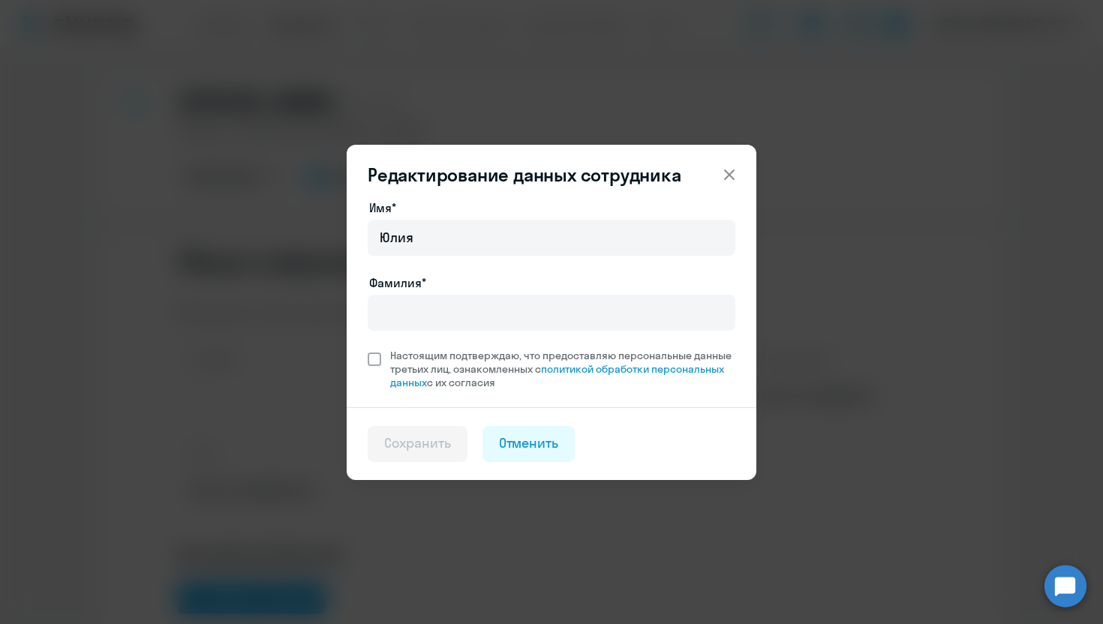
click at [379, 359] on label "Настоящим подтверждаю, что предоставляю персональные данные третьих лиц, ознако…" at bounding box center [552, 369] width 368 height 41
click at [368, 349] on input "Настоящим подтверждаю, что предоставляю персональные данные третьих лиц, ознако…" at bounding box center [367, 348] width 1 height 1
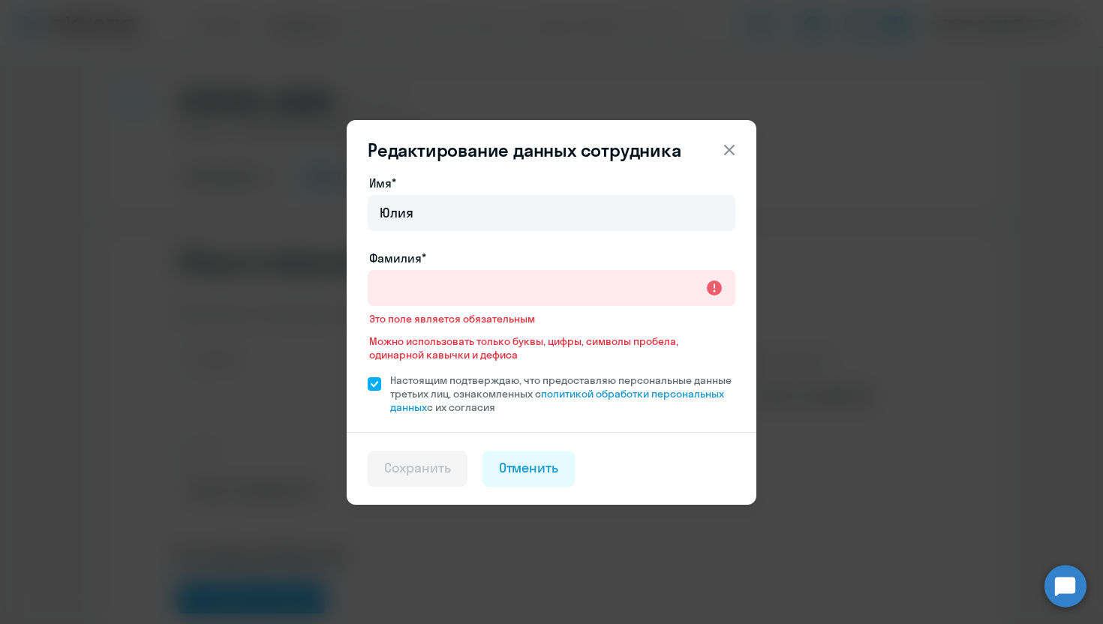
click at [374, 395] on label "Настоящим подтверждаю, что предоставляю персональные данные третьих лиц, ознако…" at bounding box center [552, 394] width 368 height 41
click at [368, 374] on input "Настоящим подтверждаю, что предоставляю персональные данные третьих лиц, ознако…" at bounding box center [367, 373] width 1 height 1
click at [371, 375] on label "Настоящим подтверждаю, что предоставляю персональные данные третьих лиц, ознако…" at bounding box center [552, 394] width 368 height 41
click at [368, 374] on input "Настоящим подтверждаю, что предоставляю персональные данные третьих лиц, ознако…" at bounding box center [367, 373] width 1 height 1
checkbox input "true"
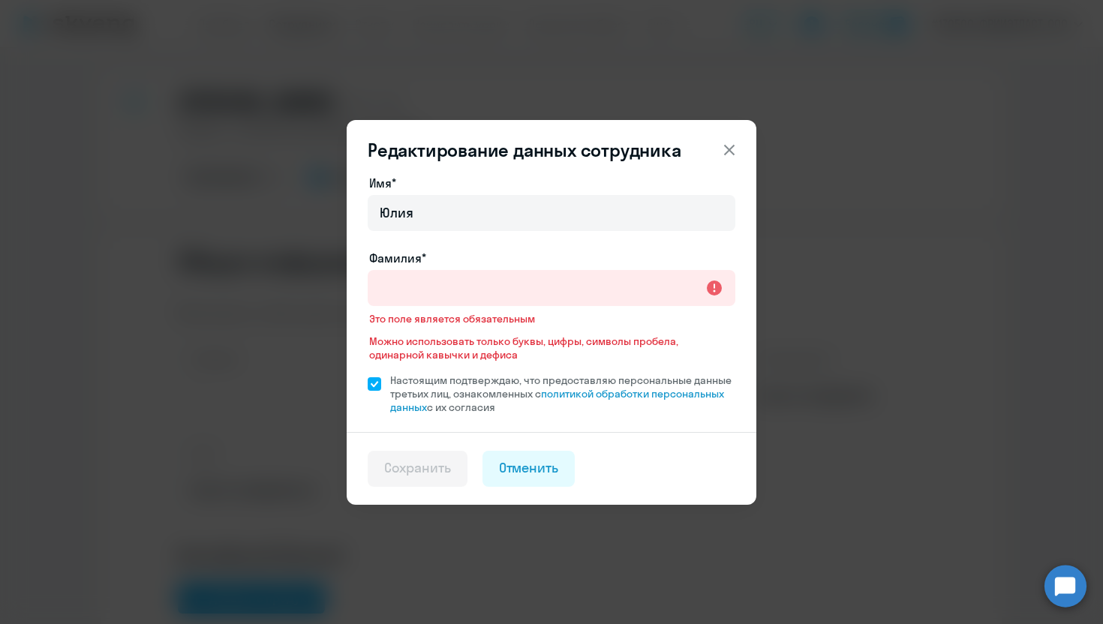
click at [398, 306] on div at bounding box center [552, 309] width 368 height 6
click at [398, 284] on input "Фамилия*" at bounding box center [552, 288] width 368 height 36
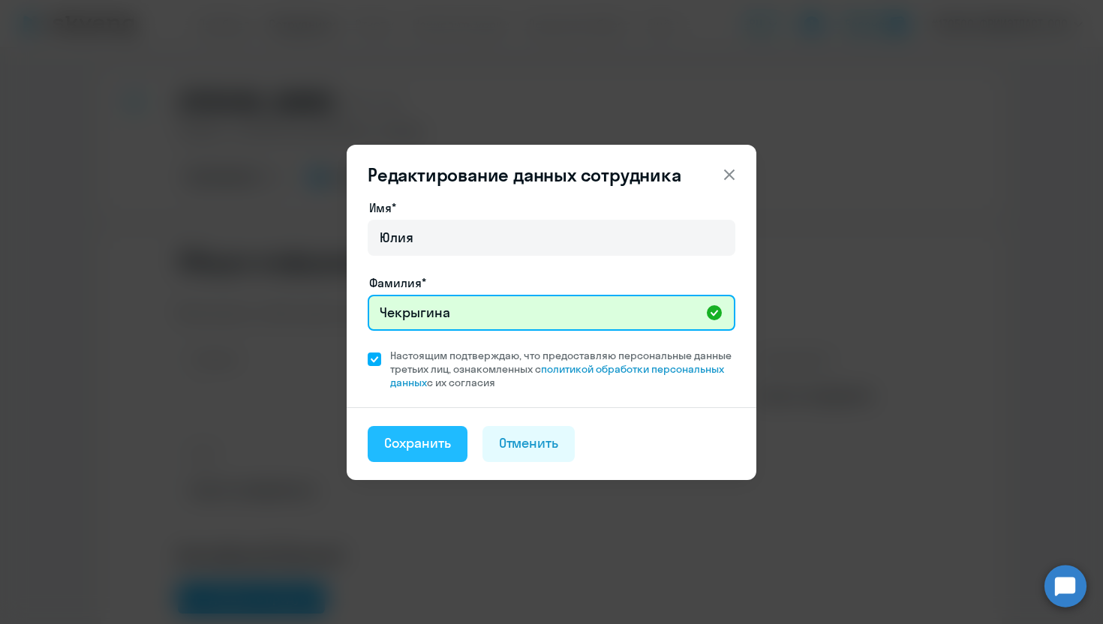
type input "Чекрыгина"
click at [424, 452] on div "Сохранить" at bounding box center [417, 444] width 67 height 20
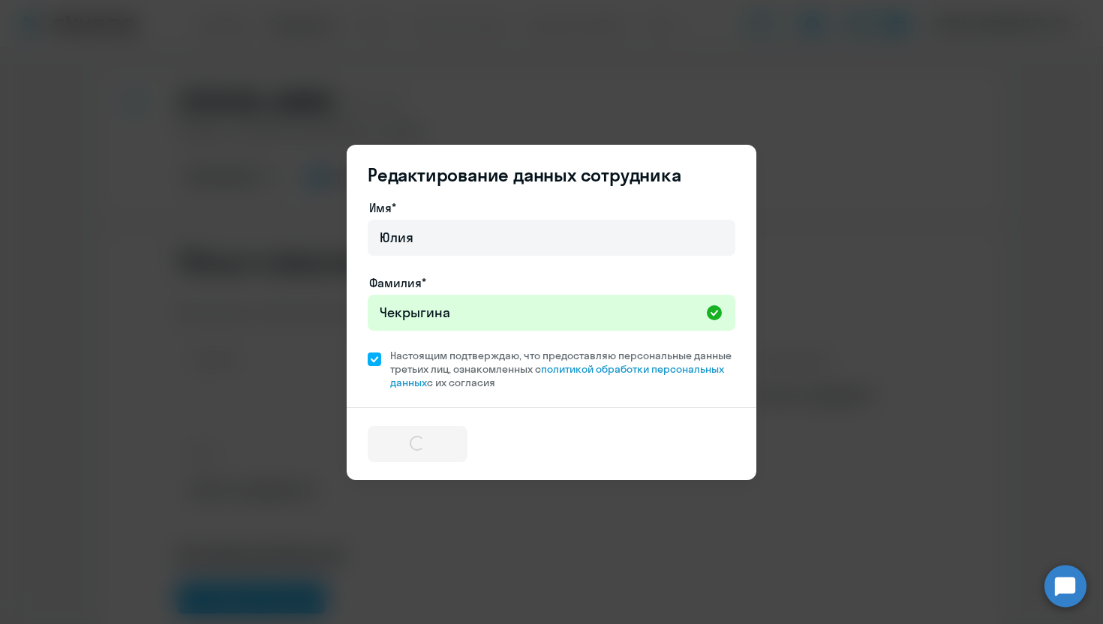
select select "english"
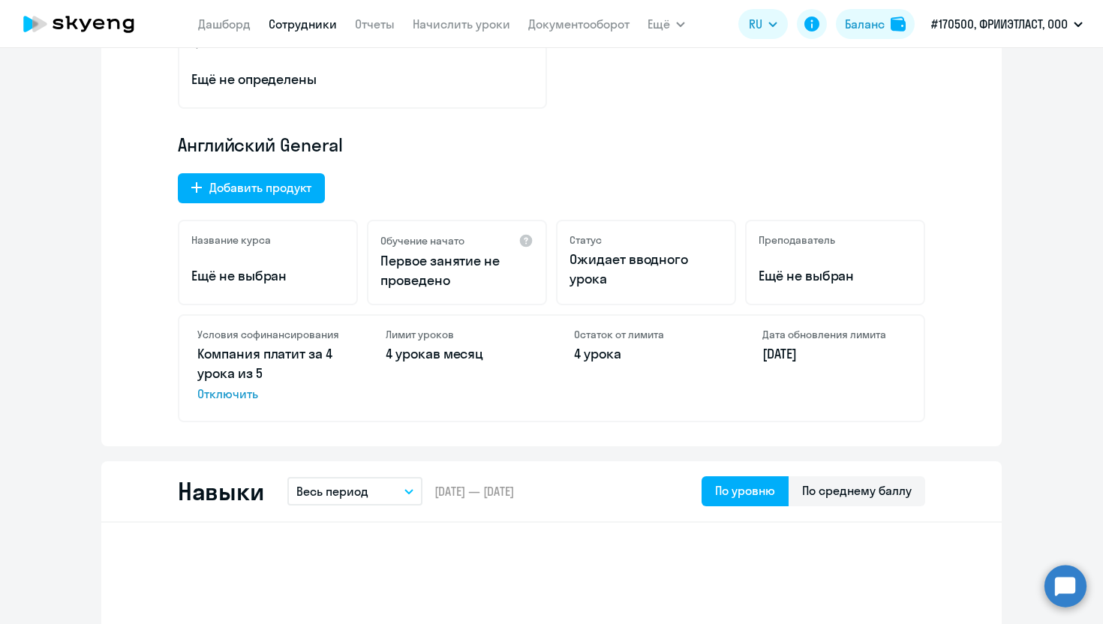
scroll to position [409, 0]
